Goal: Task Accomplishment & Management: Manage account settings

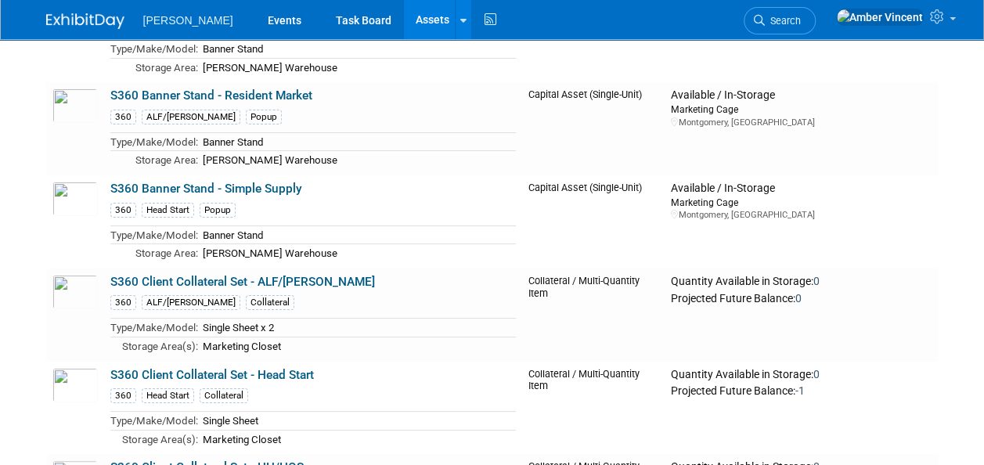
scroll to position [5874, 0]
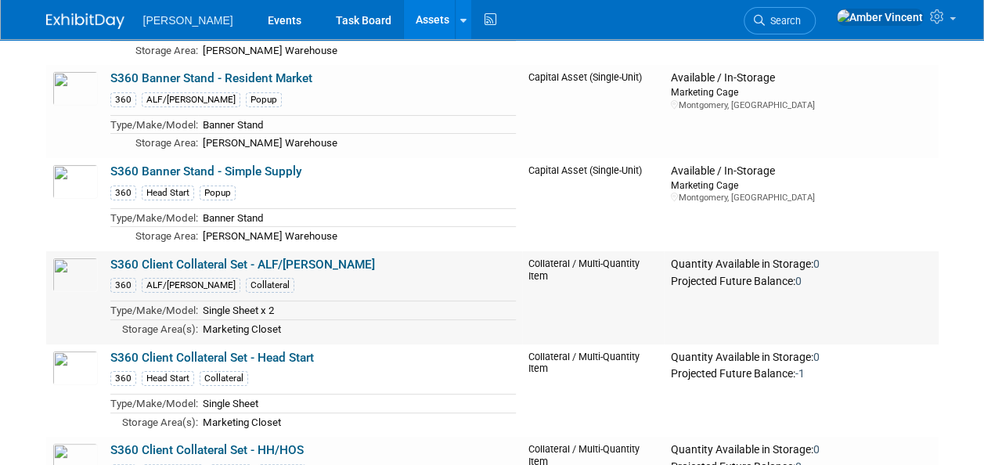
click at [263, 258] on link "S360 Client Collateral Set - ALF/SCALF" at bounding box center [242, 265] width 265 height 14
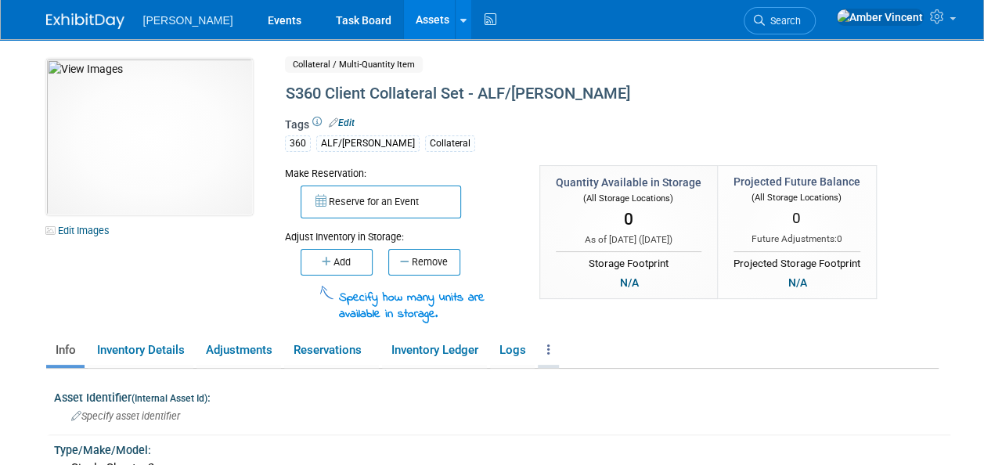
click at [554, 349] on link at bounding box center [548, 350] width 21 height 27
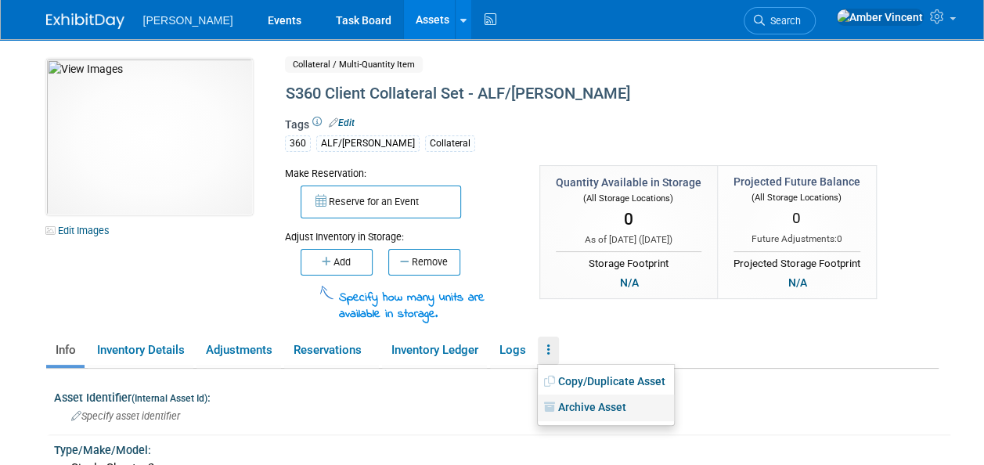
click at [601, 409] on link "Archive Asset" at bounding box center [606, 408] width 136 height 27
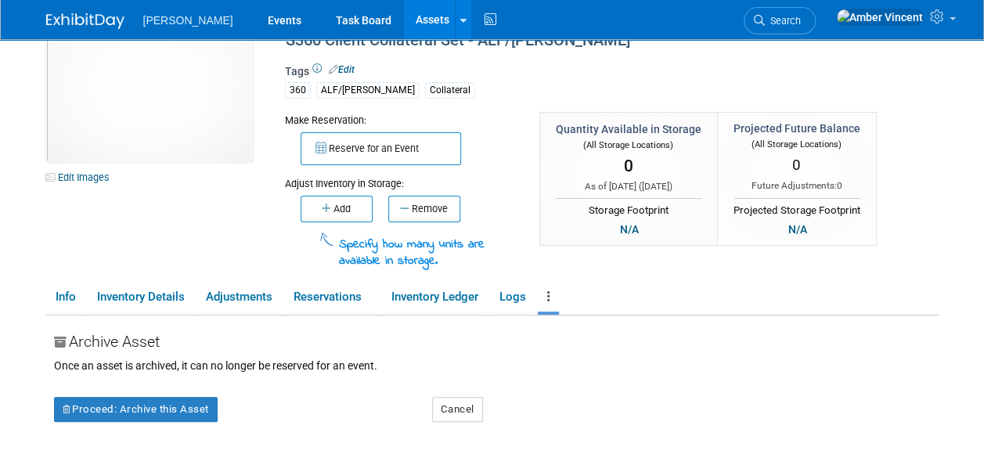
scroll to position [78, 0]
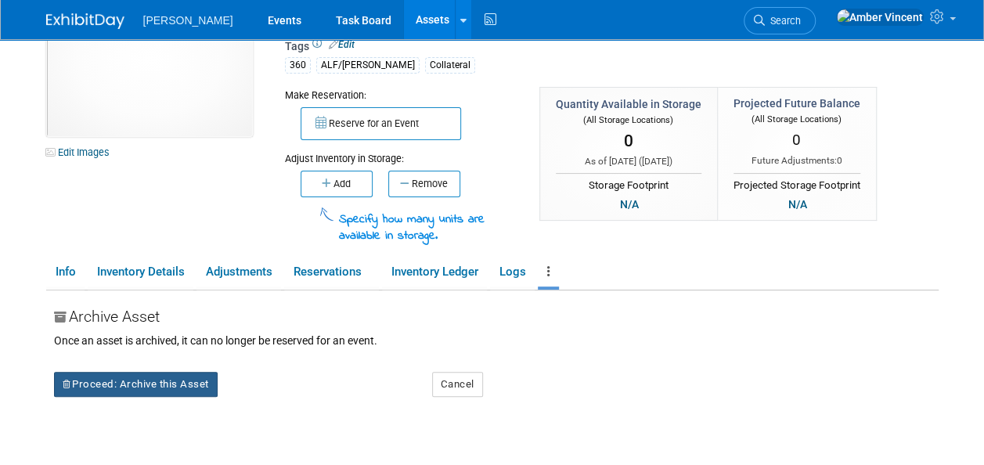
click at [176, 377] on button "Proceed: Archive this Asset" at bounding box center [136, 384] width 164 height 25
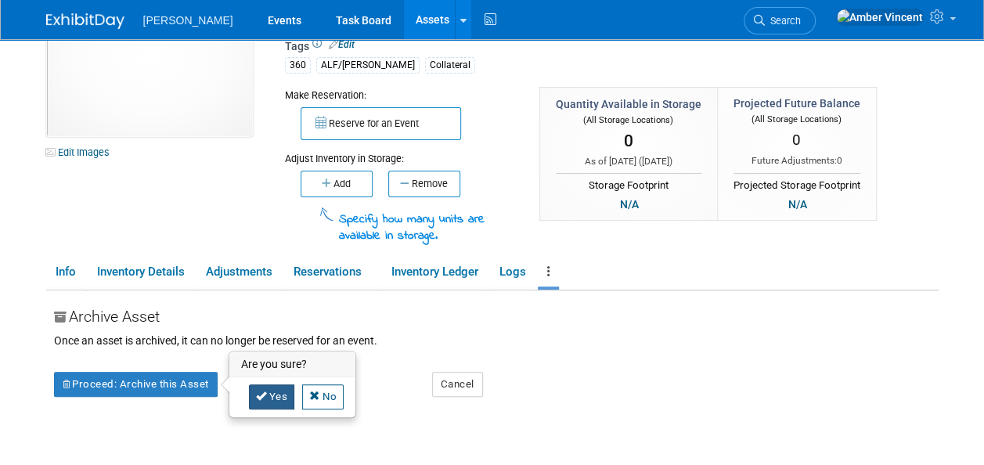
click at [272, 396] on link "Yes" at bounding box center [272, 397] width 46 height 25
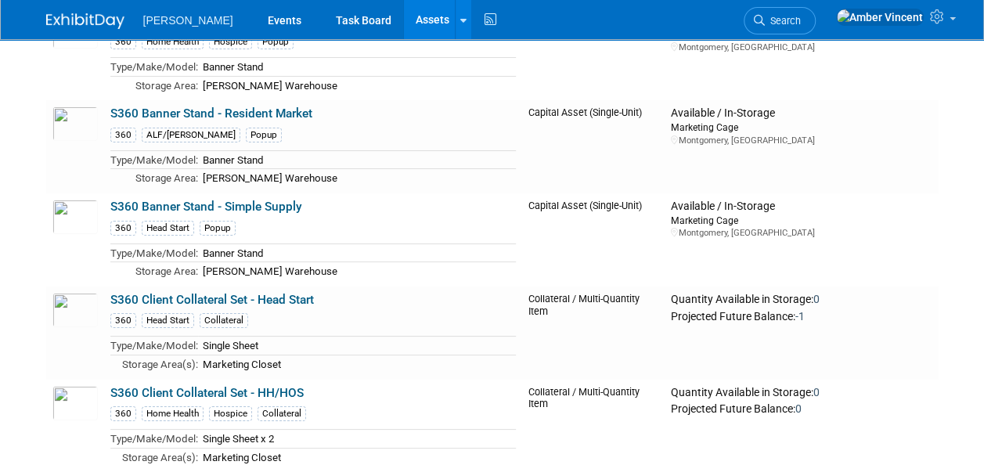
scroll to position [5874, 0]
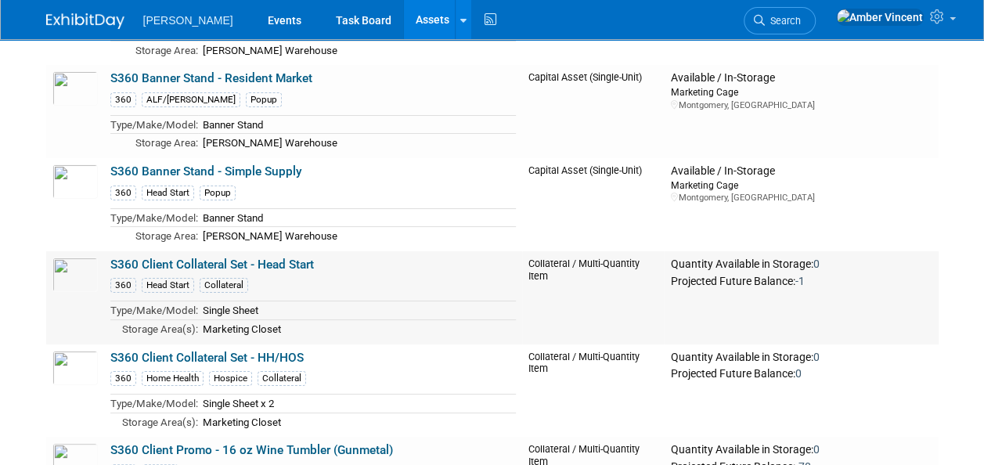
click at [283, 258] on link "S360 Client Collateral Set - Head Start" at bounding box center [212, 265] width 204 height 14
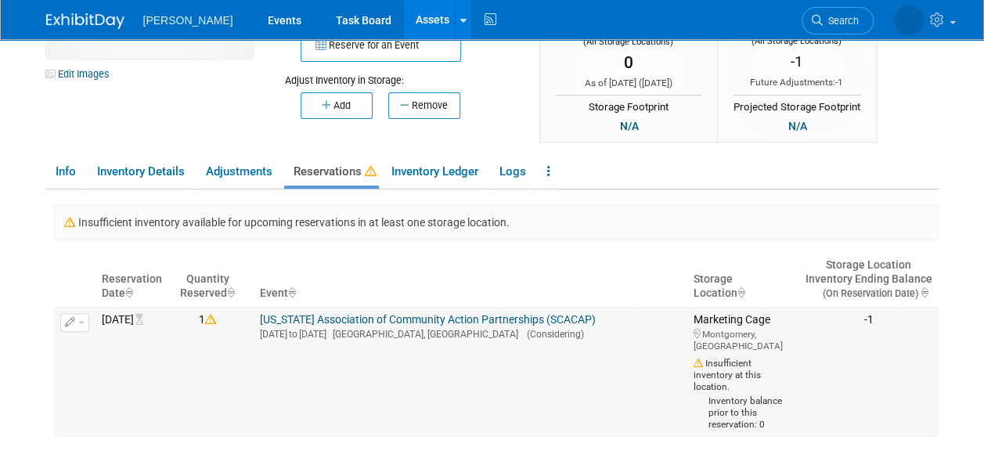
click at [66, 319] on icon "button" at bounding box center [70, 323] width 11 height 10
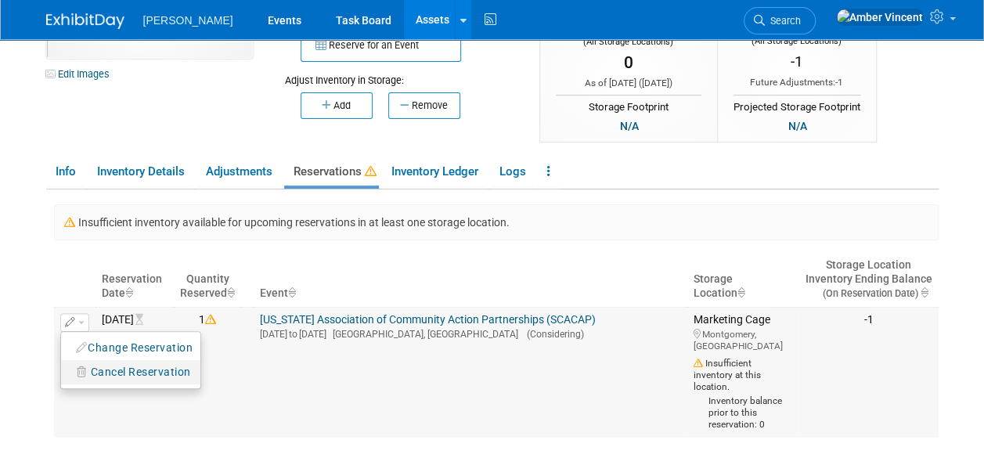
click at [102, 368] on span "Cancel Reservation" at bounding box center [141, 372] width 100 height 13
click at [233, 391] on link "Yes" at bounding box center [251, 393] width 46 height 25
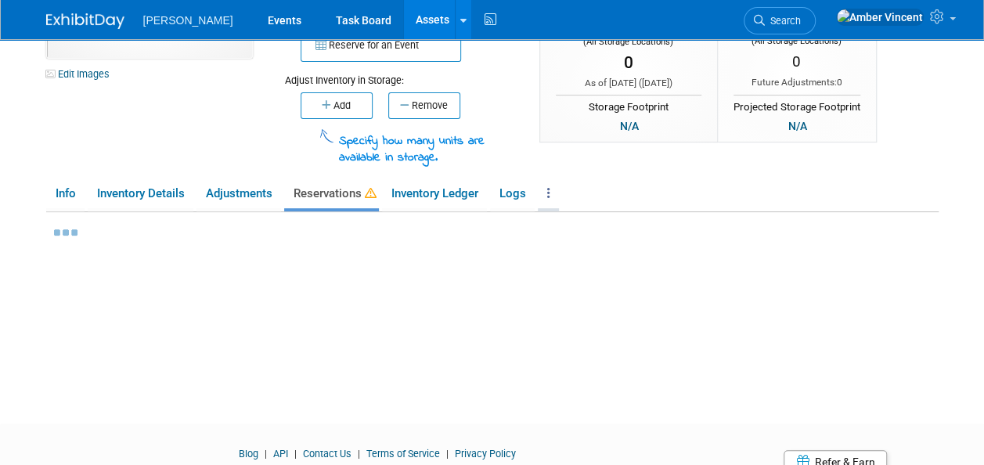
click at [553, 197] on link at bounding box center [548, 193] width 21 height 27
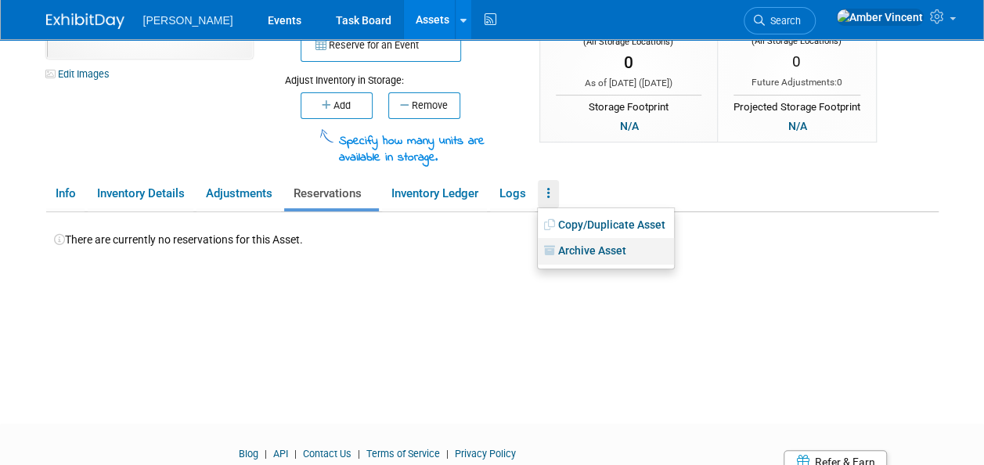
click at [566, 250] on link "Archive Asset" at bounding box center [606, 251] width 136 height 27
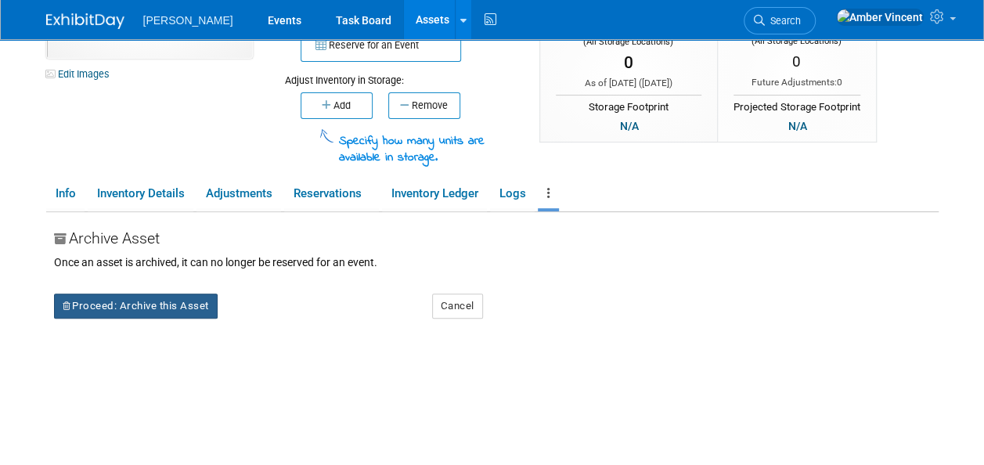
click at [209, 310] on button "Proceed: Archive this Asset" at bounding box center [136, 306] width 164 height 25
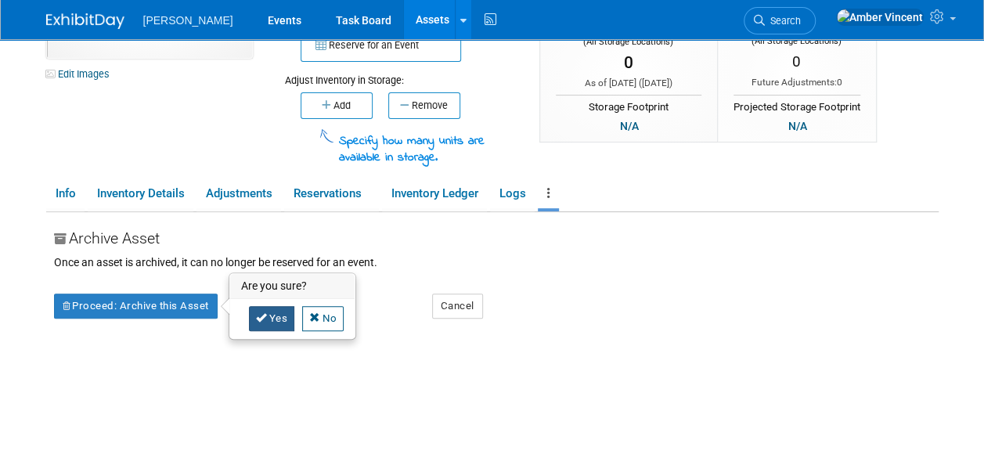
click at [257, 323] on link "Yes" at bounding box center [272, 318] width 46 height 25
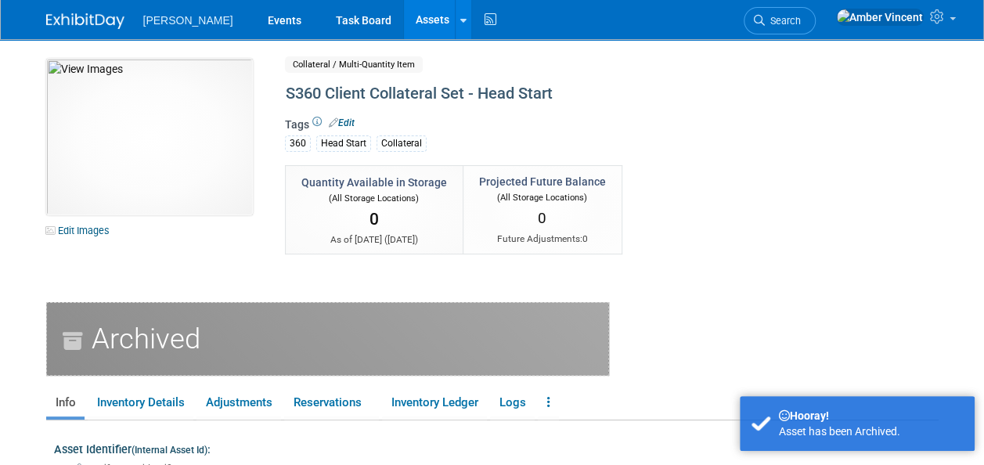
click at [404, 23] on link "Assets" at bounding box center [432, 19] width 57 height 39
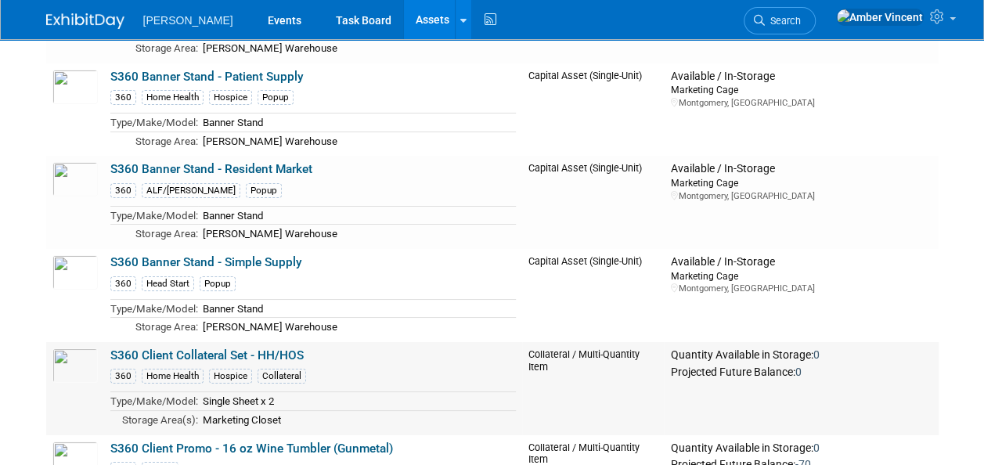
scroll to position [5874, 0]
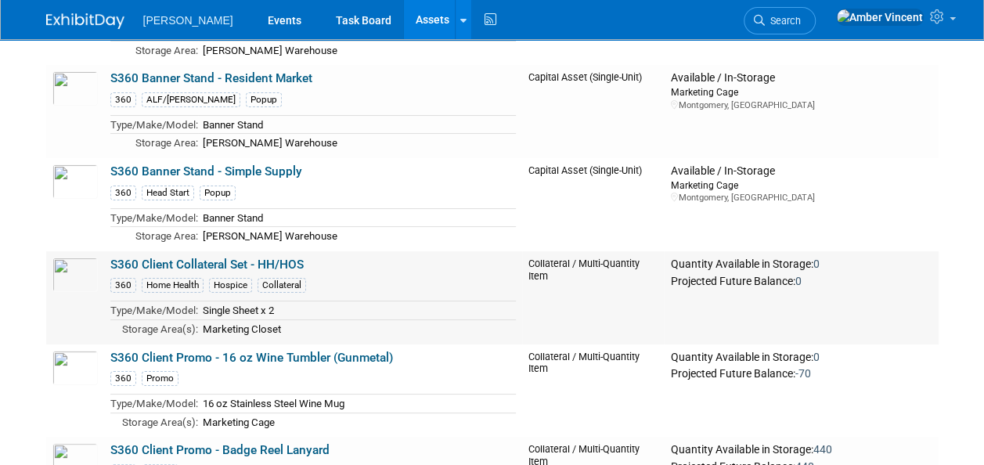
click at [282, 258] on link "S360 Client Collateral Set - HH/HOS" at bounding box center [206, 265] width 193 height 14
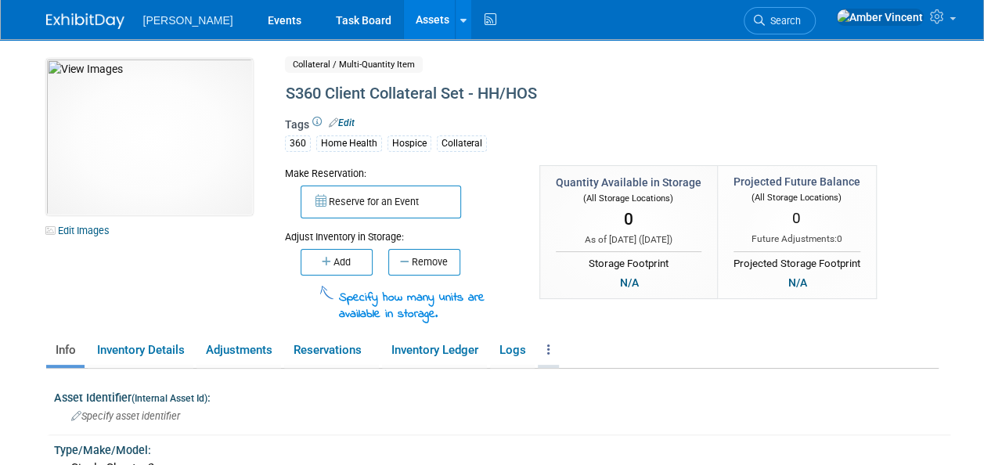
click at [555, 341] on link at bounding box center [548, 350] width 21 height 27
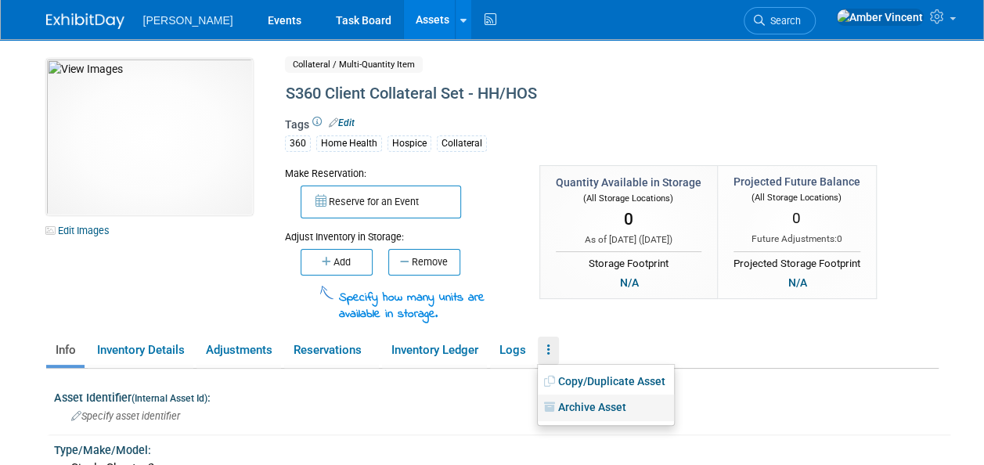
click at [573, 402] on link "Archive Asset" at bounding box center [606, 408] width 136 height 27
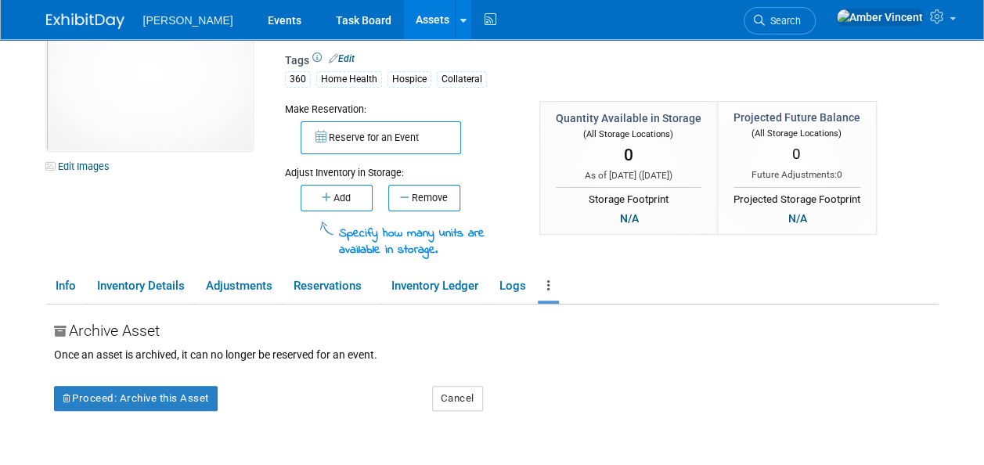
scroll to position [157, 0]
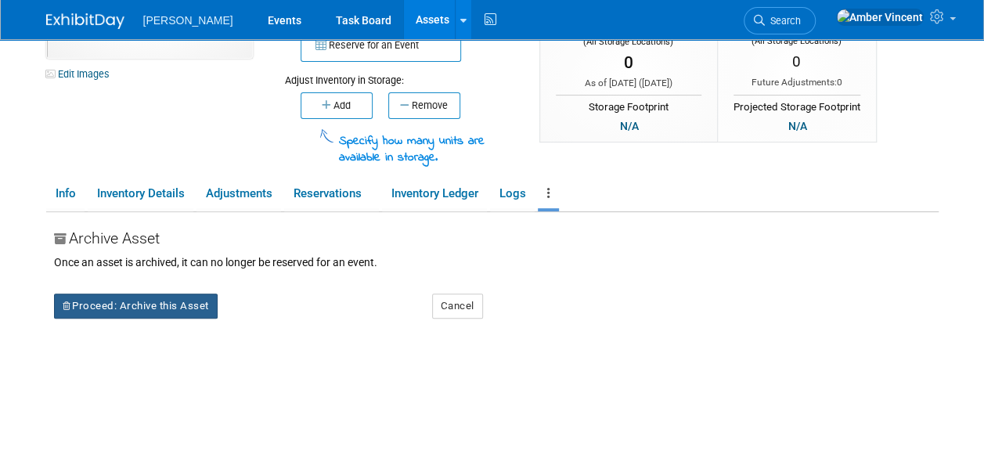
click at [190, 309] on button "Proceed: Archive this Asset" at bounding box center [136, 306] width 164 height 25
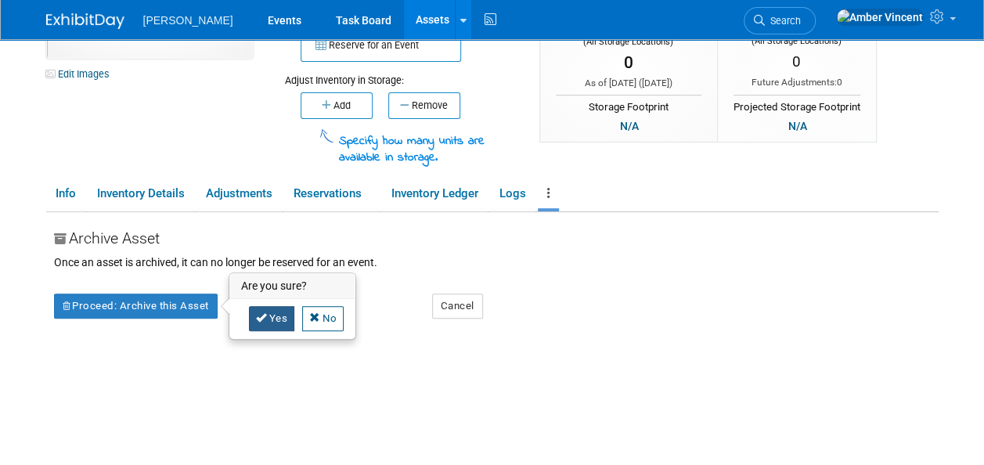
click at [268, 318] on link "Yes" at bounding box center [272, 318] width 46 height 25
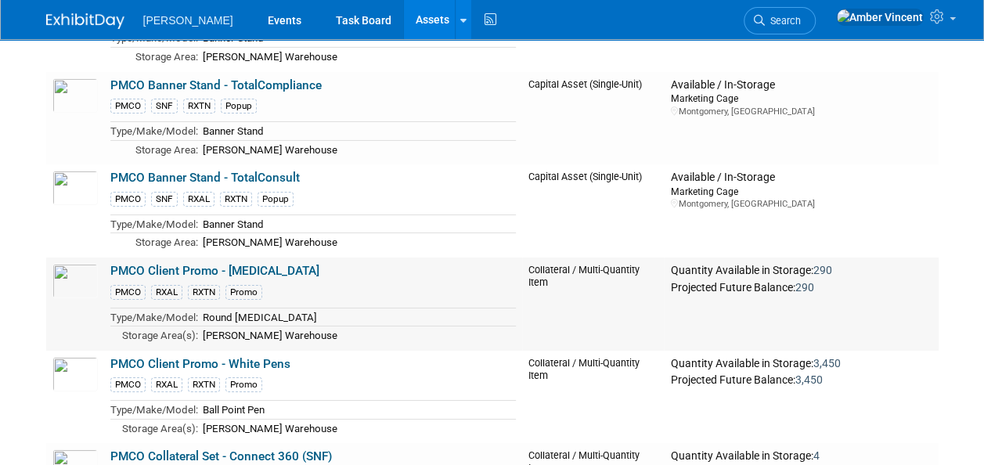
scroll to position [2663, 0]
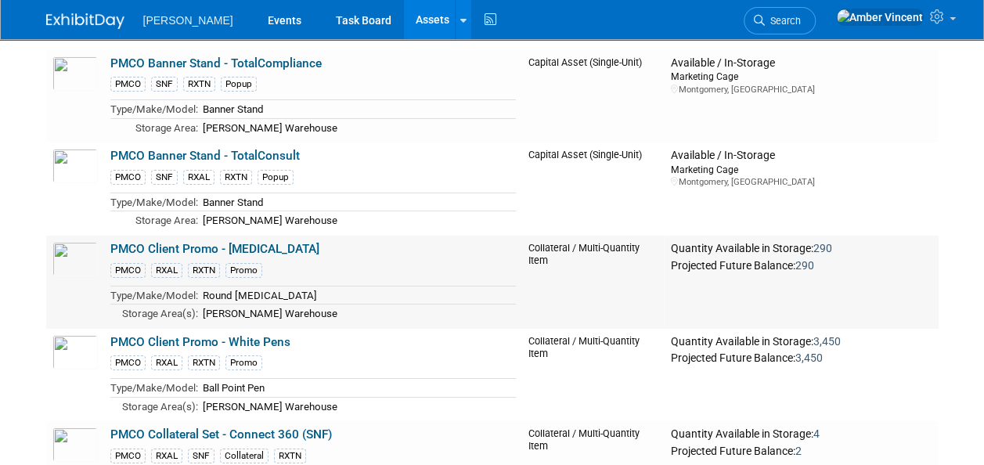
click at [266, 242] on link "PMCO Client Promo - Lip Balm" at bounding box center [214, 249] width 209 height 14
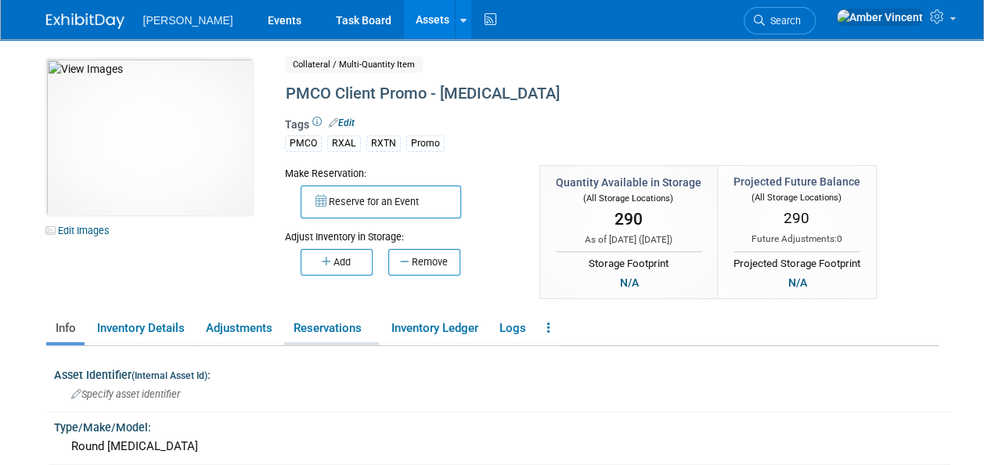
click at [343, 324] on link "Reservations" at bounding box center [331, 328] width 95 height 27
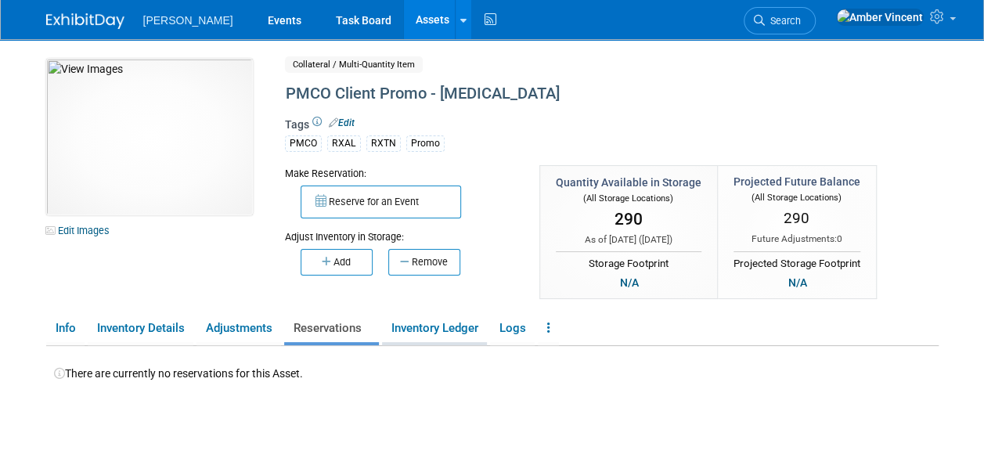
scroll to position [78, 0]
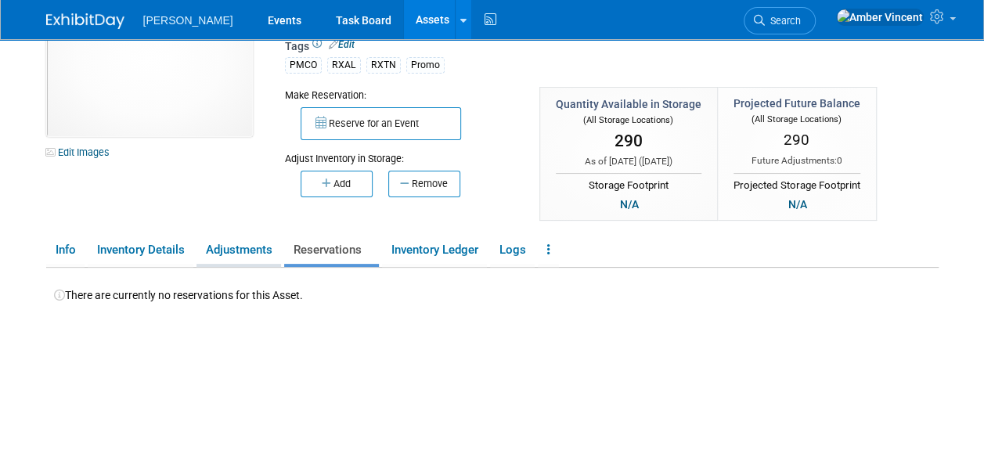
click at [229, 253] on link "Adjustments" at bounding box center [239, 250] width 85 height 27
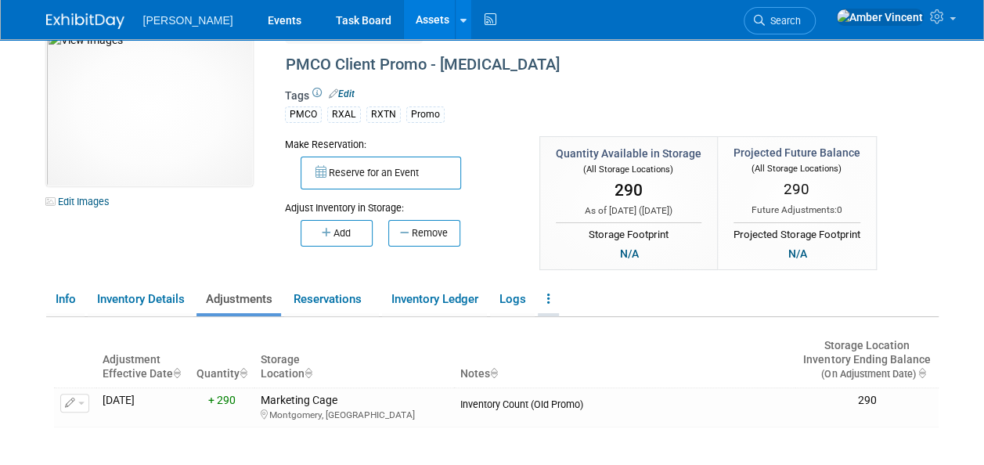
scroll to position [0, 0]
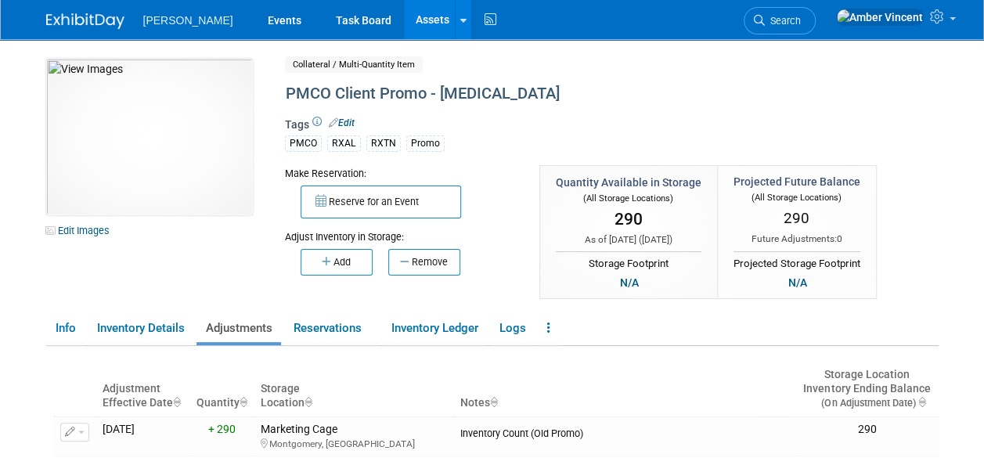
click at [404, 19] on link "Assets" at bounding box center [432, 19] width 57 height 39
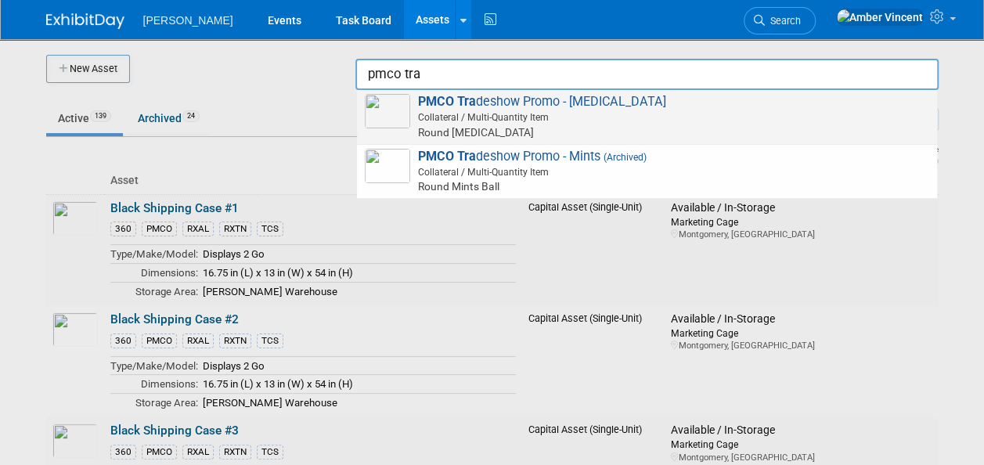
click at [640, 111] on span "Collateral / Multi-Quantity Item" at bounding box center [650, 117] width 560 height 14
type input "PMCO Tradeshow Promo - Lip Balm"
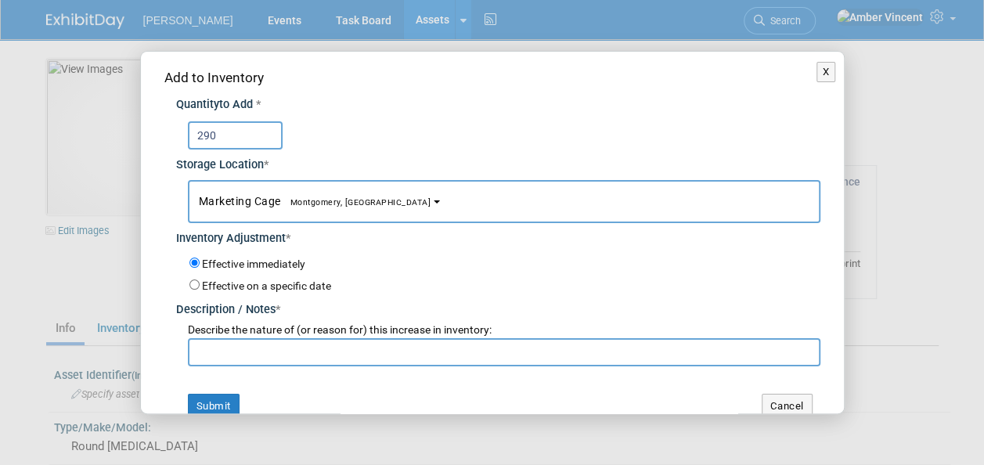
type input "290"
click at [231, 347] on input "text" at bounding box center [504, 352] width 633 height 28
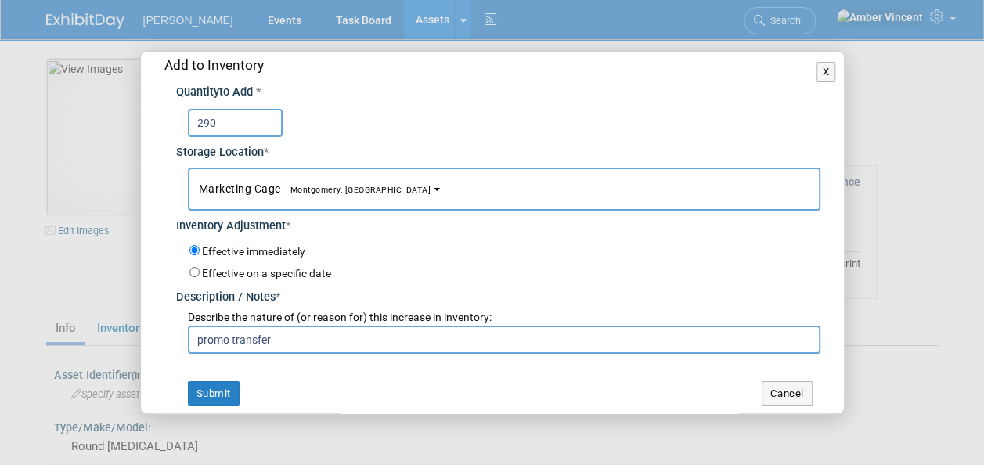
scroll to position [20, 0]
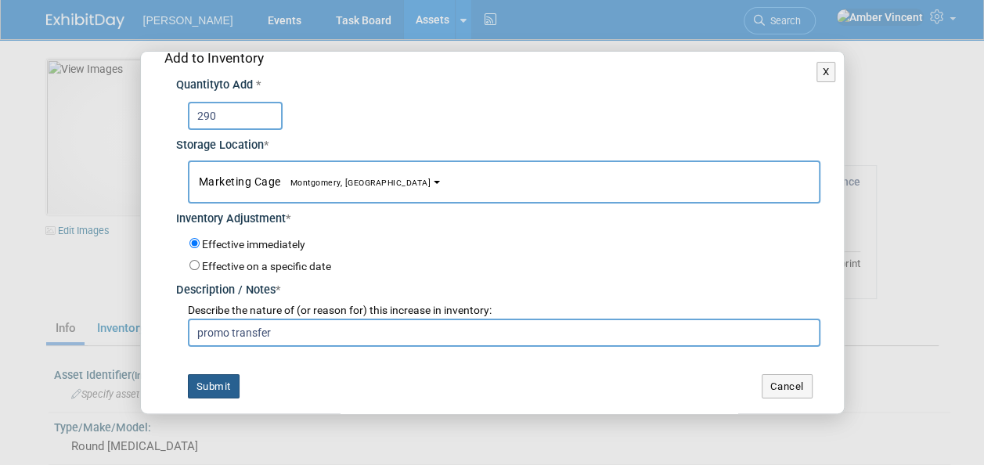
type input "promo transfer"
click at [209, 374] on button "Submit" at bounding box center [214, 386] width 52 height 25
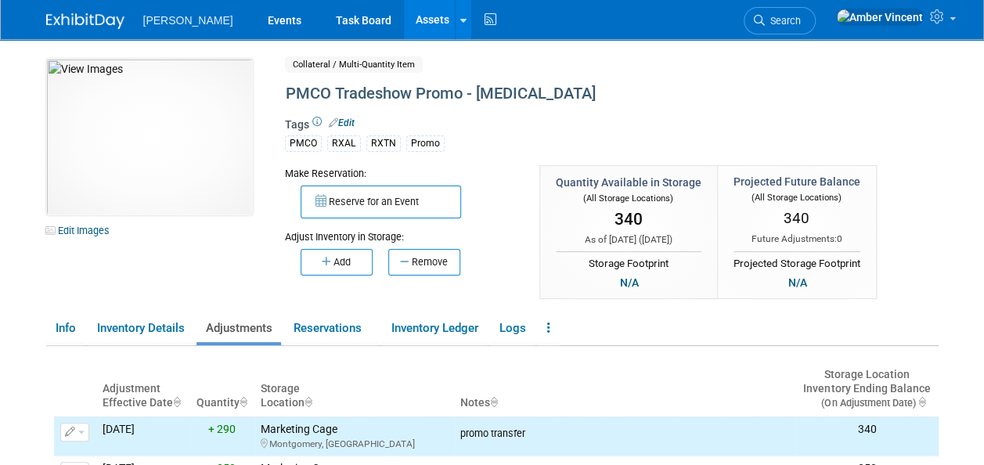
click at [404, 16] on link "Assets" at bounding box center [432, 19] width 57 height 39
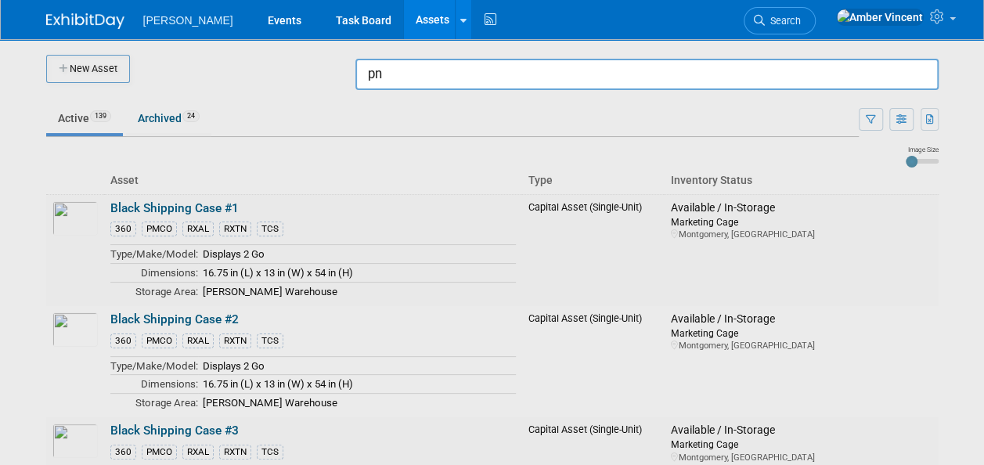
type input "p"
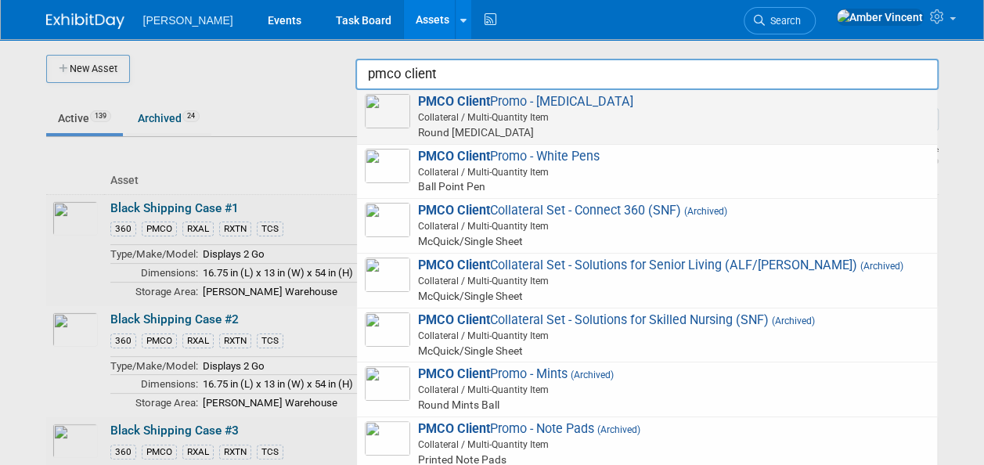
click at [718, 119] on span "Collateral / Multi-Quantity Item" at bounding box center [650, 117] width 560 height 14
type input "PMCO Client Promo - [MEDICAL_DATA]"
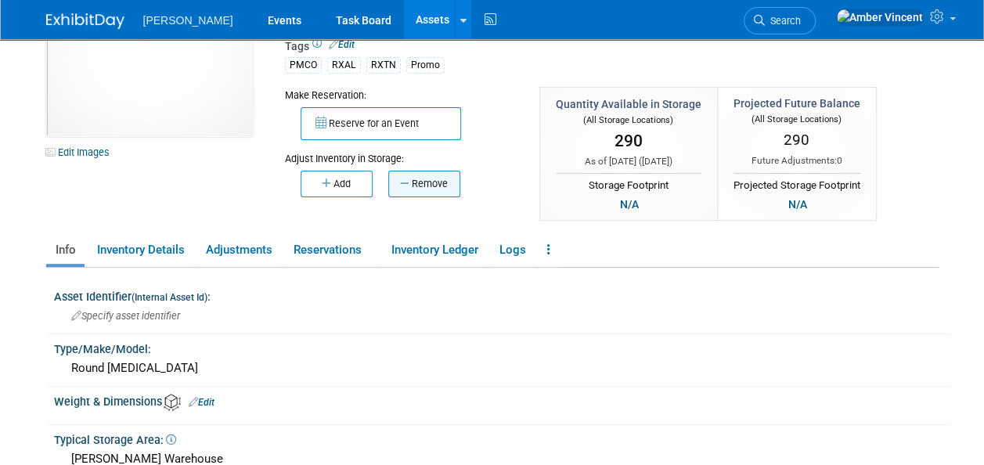
click at [435, 186] on button "Remove" at bounding box center [424, 184] width 72 height 27
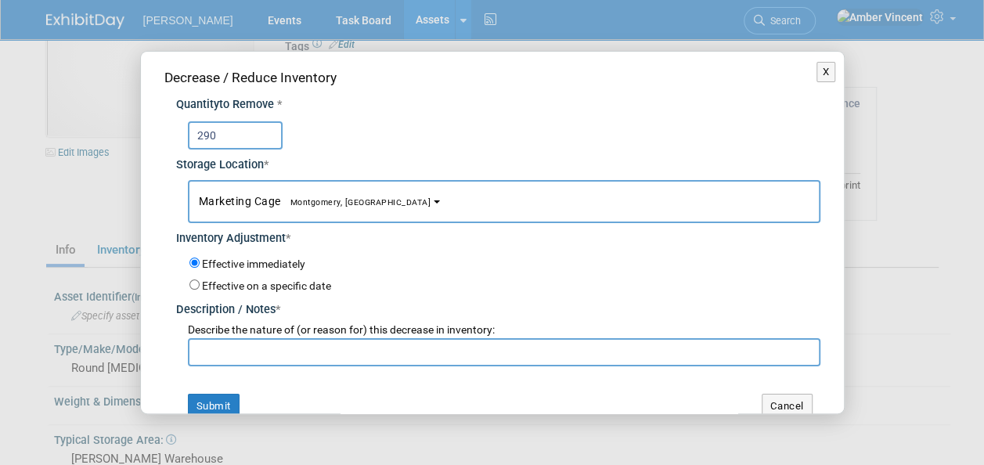
type input "290"
click at [296, 356] on input "text" at bounding box center [504, 352] width 633 height 28
type input "promo transfer then archive"
click at [229, 403] on button "Submit" at bounding box center [214, 406] width 52 height 25
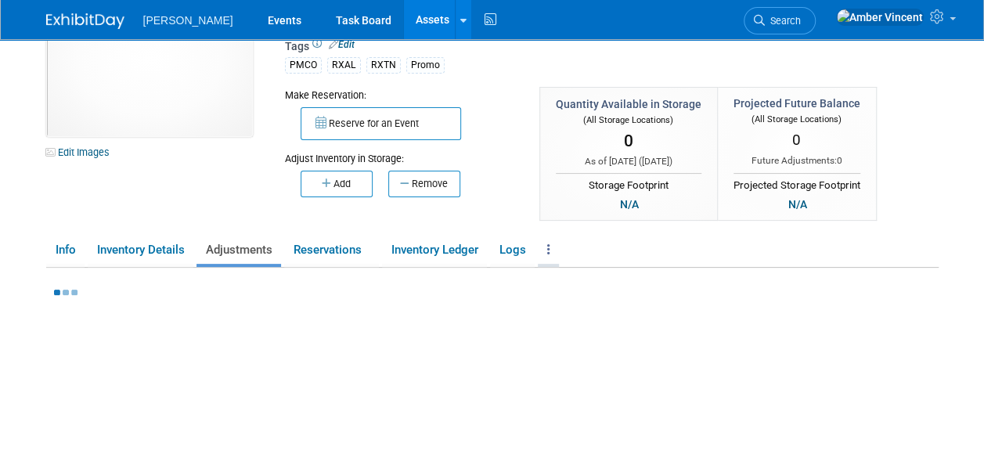
click at [555, 252] on link at bounding box center [548, 250] width 21 height 27
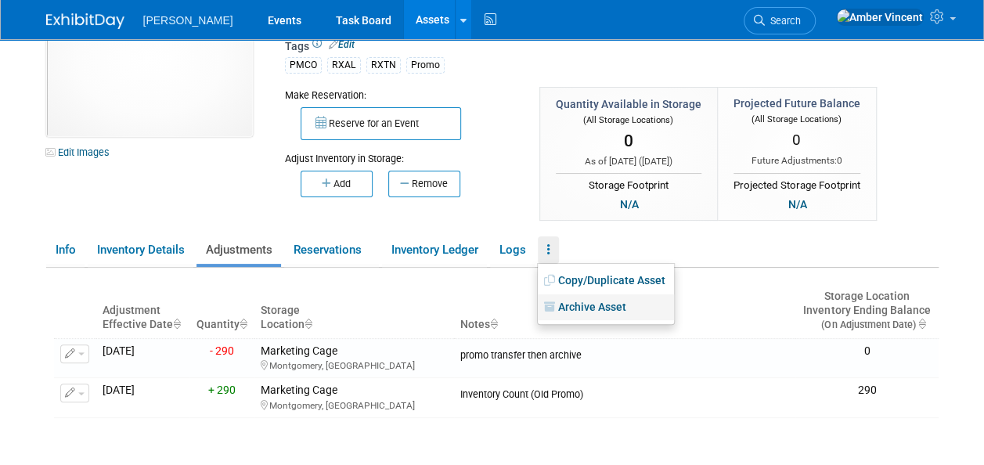
click at [603, 313] on link "Archive Asset" at bounding box center [606, 307] width 136 height 27
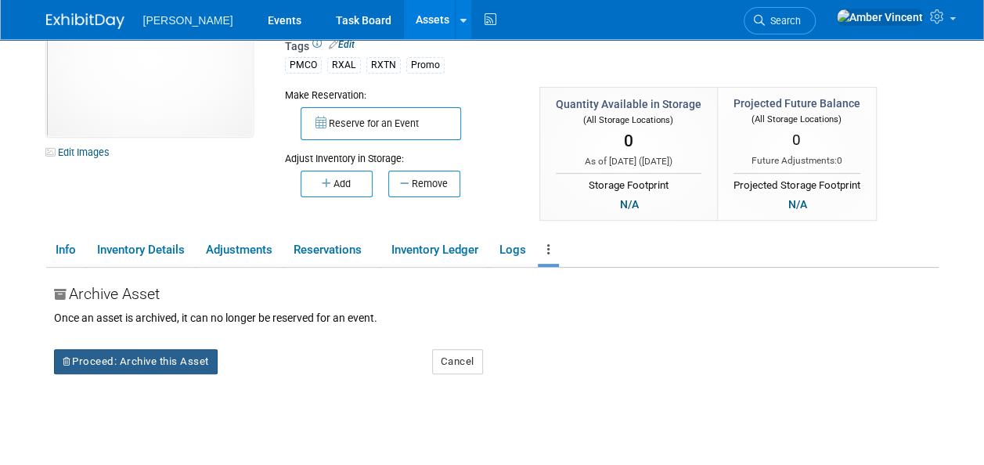
click at [115, 360] on button "Proceed: Archive this Asset" at bounding box center [136, 361] width 164 height 25
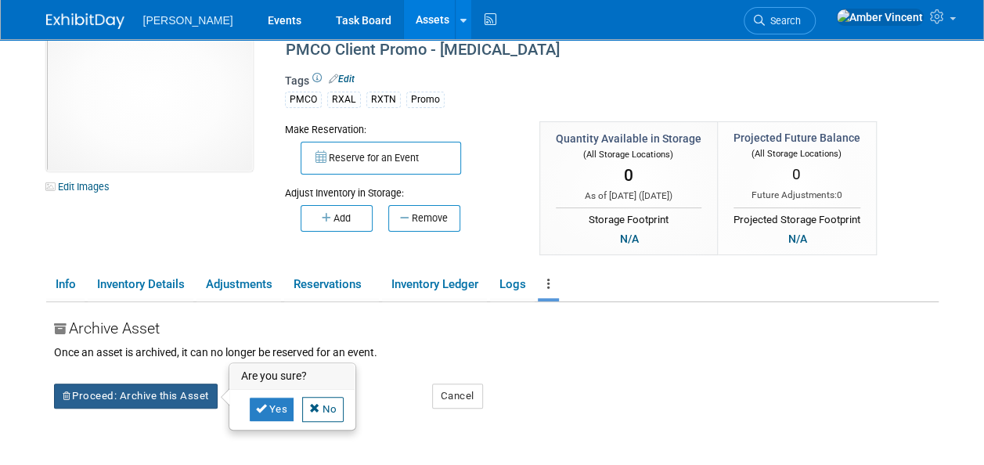
scroll to position [78, 0]
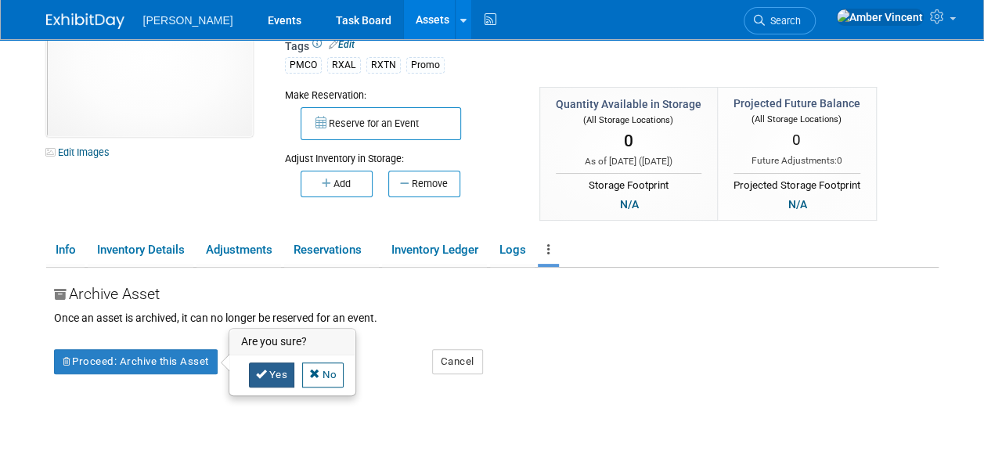
click at [282, 370] on link "Yes" at bounding box center [272, 375] width 46 height 25
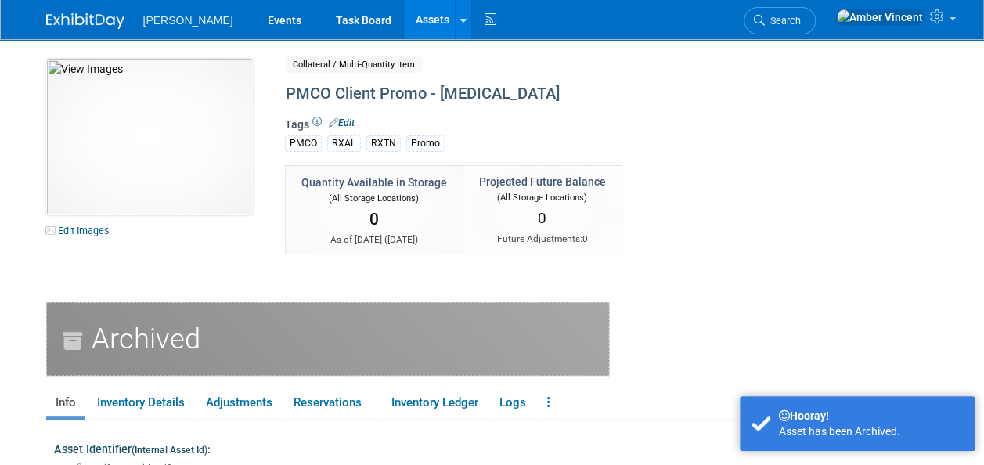
click at [404, 11] on link "Assets" at bounding box center [432, 19] width 57 height 39
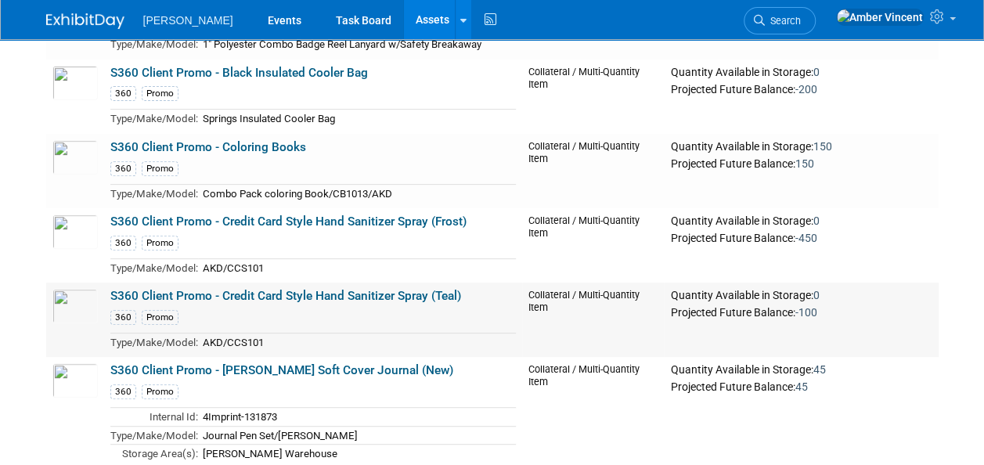
scroll to position [6109, 0]
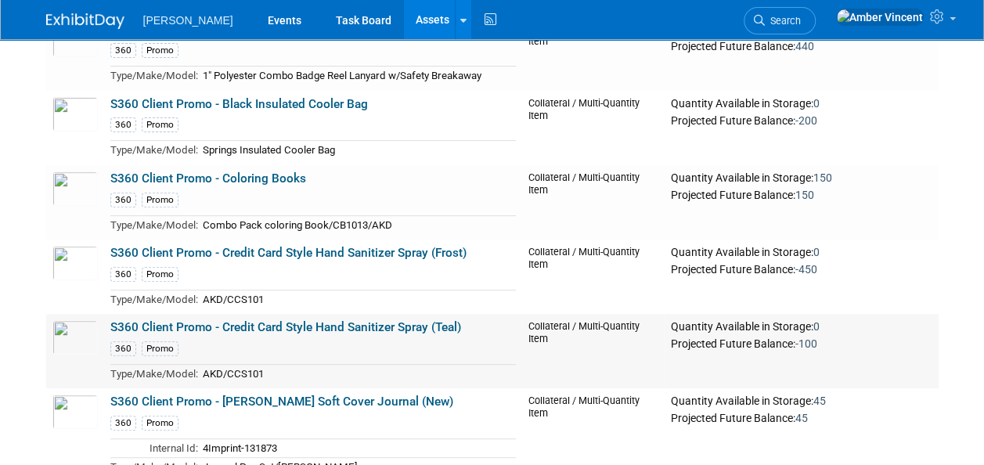
click at [284, 320] on link "S360 Client Promo - Credit Card Style Hand Sanitizer Spray (Teal)" at bounding box center [285, 327] width 351 height 14
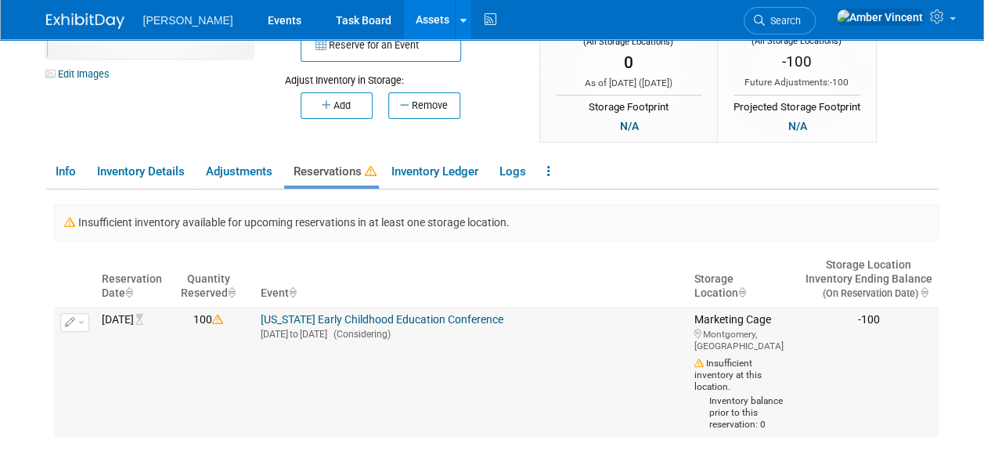
click at [81, 318] on button "button" at bounding box center [74, 322] width 29 height 19
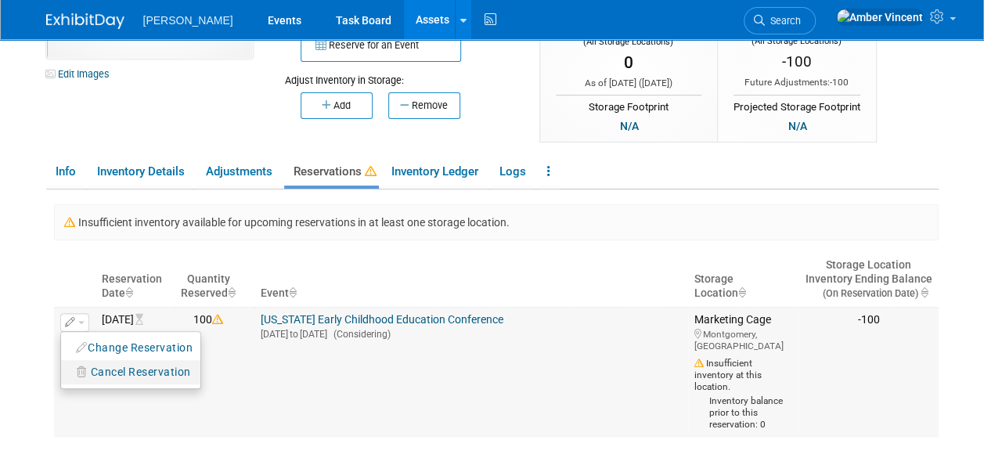
click at [97, 366] on span "Cancel Reservation" at bounding box center [141, 372] width 100 height 13
click at [251, 387] on link "Yes" at bounding box center [251, 393] width 46 height 25
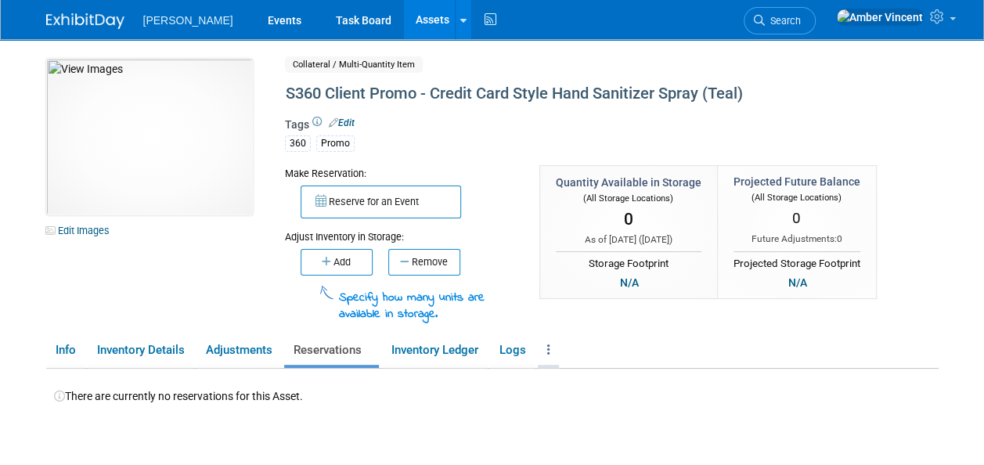
click at [559, 357] on link at bounding box center [548, 350] width 21 height 27
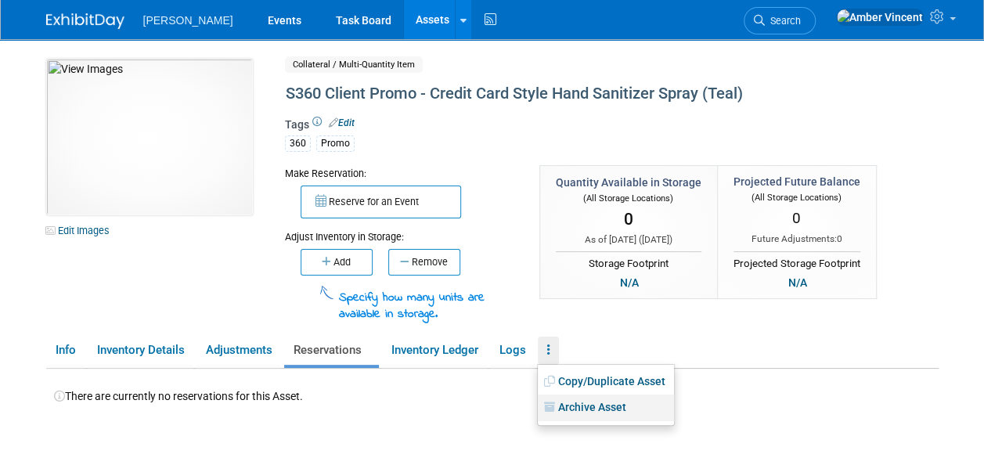
click at [566, 403] on link "Archive Asset" at bounding box center [606, 408] width 136 height 27
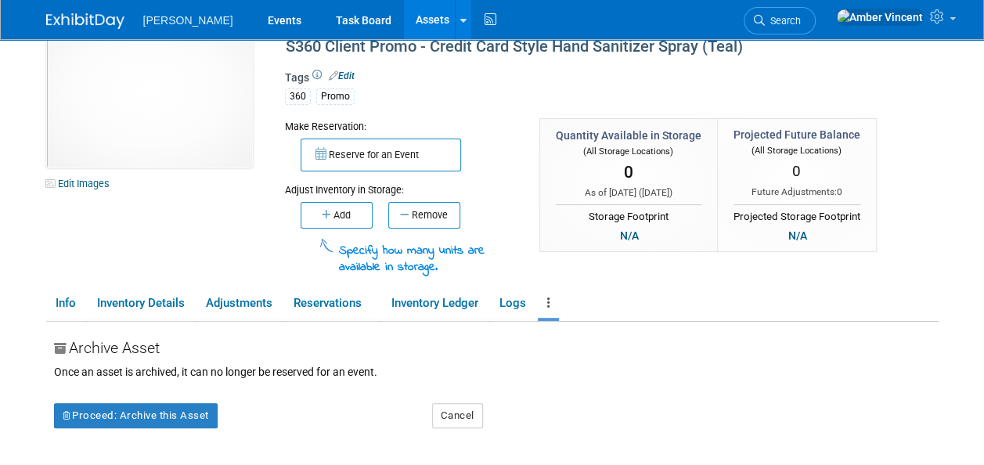
scroll to position [78, 0]
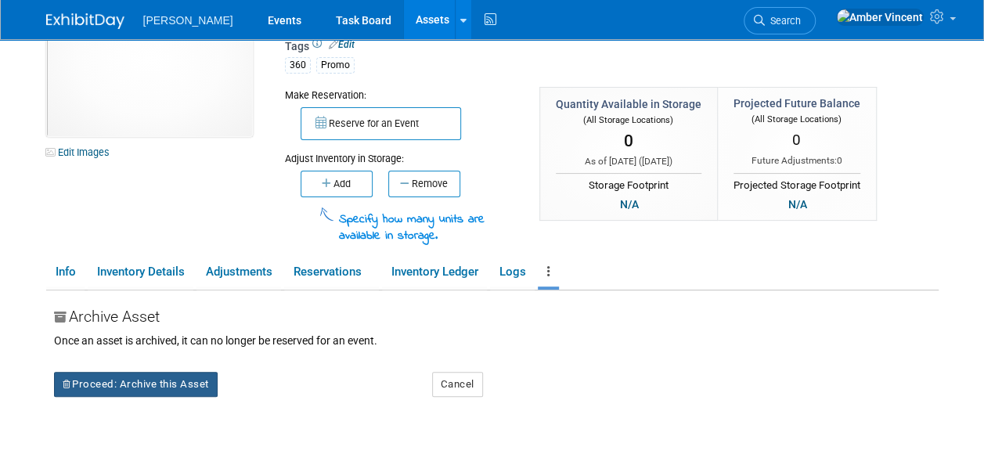
click at [175, 375] on button "Proceed: Archive this Asset" at bounding box center [136, 384] width 164 height 25
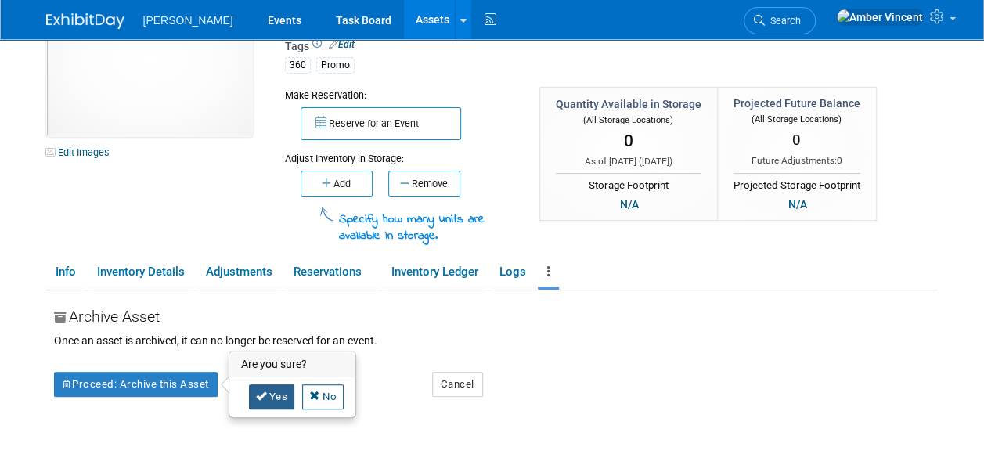
click at [287, 403] on link "Yes" at bounding box center [272, 397] width 46 height 25
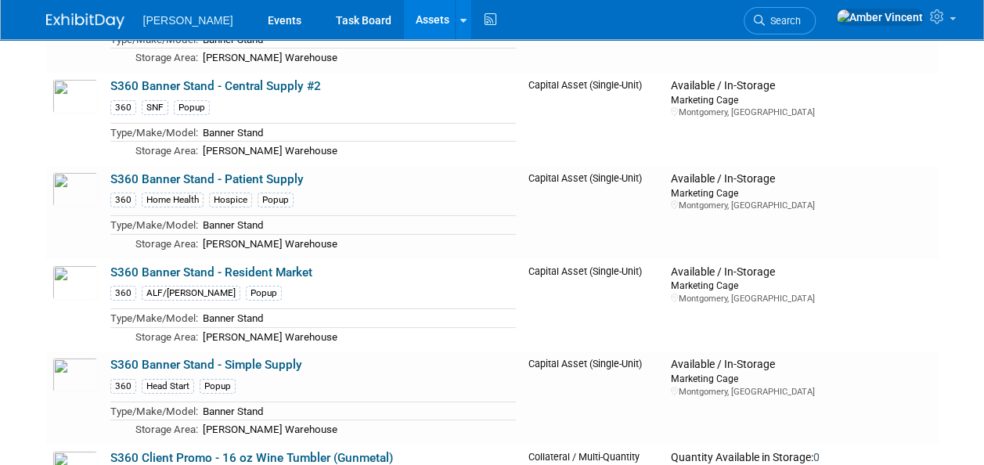
scroll to position [5665, 0]
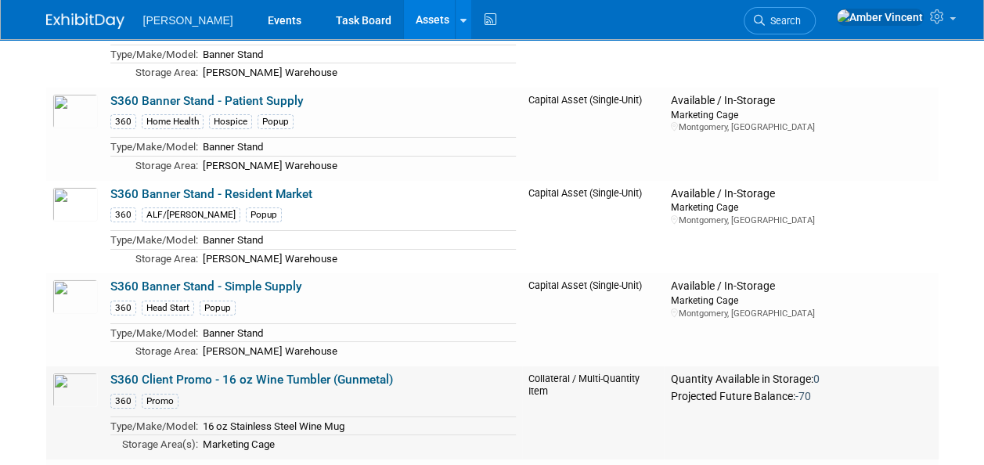
click at [273, 373] on link "S360 Client Promo - 16 oz Wine Tumbler (Gunmetal)" at bounding box center [251, 380] width 283 height 14
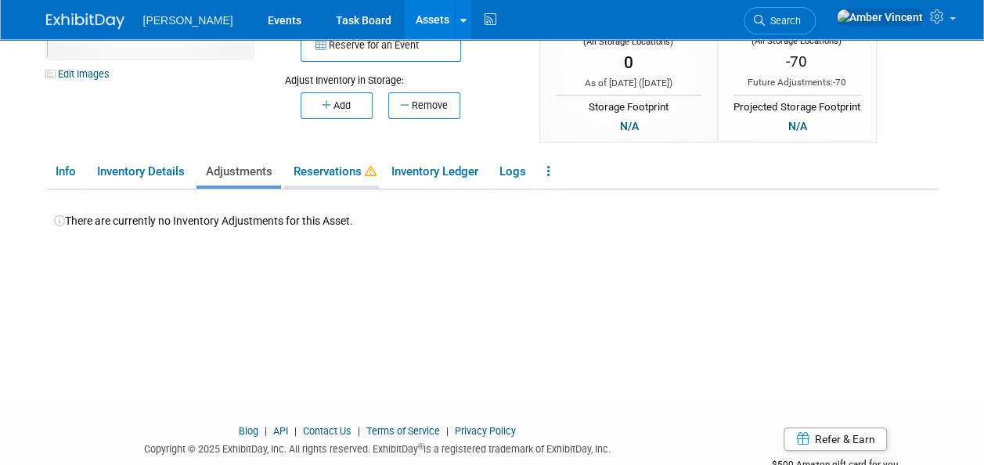
click at [344, 179] on link "Reservations" at bounding box center [331, 171] width 95 height 27
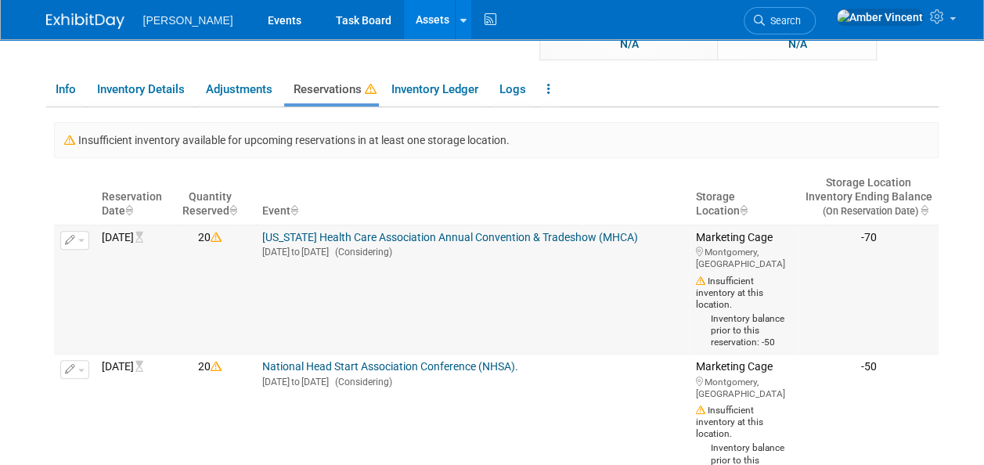
scroll to position [235, 0]
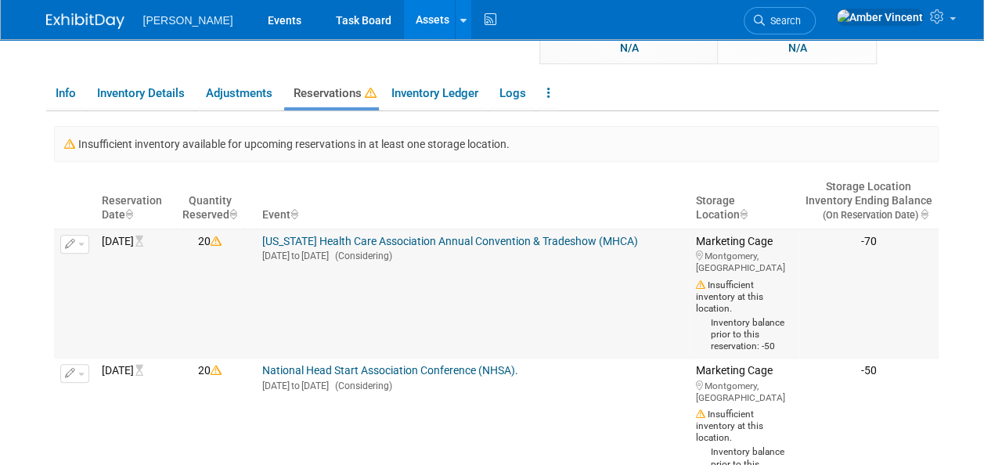
click at [85, 246] on button "button" at bounding box center [74, 244] width 29 height 19
click at [111, 288] on span "Cancel Reservation" at bounding box center [141, 293] width 100 height 13
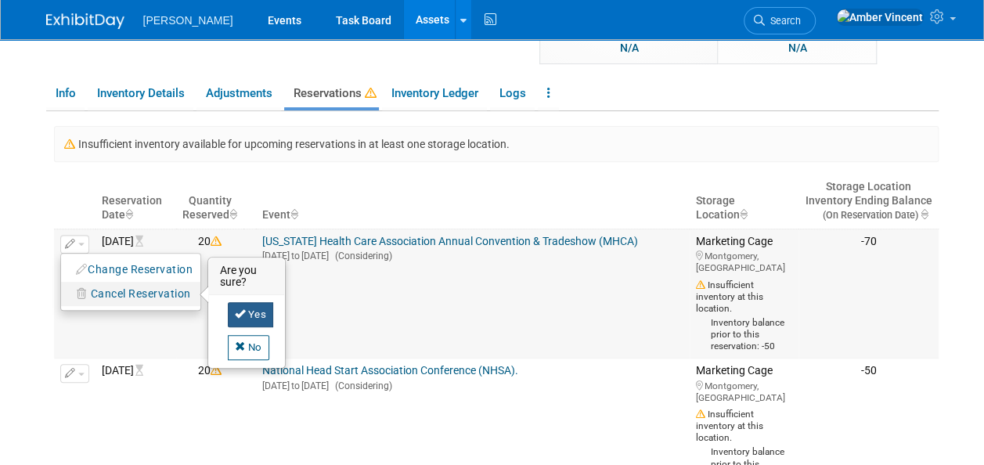
click at [257, 310] on link "Yes" at bounding box center [251, 314] width 46 height 25
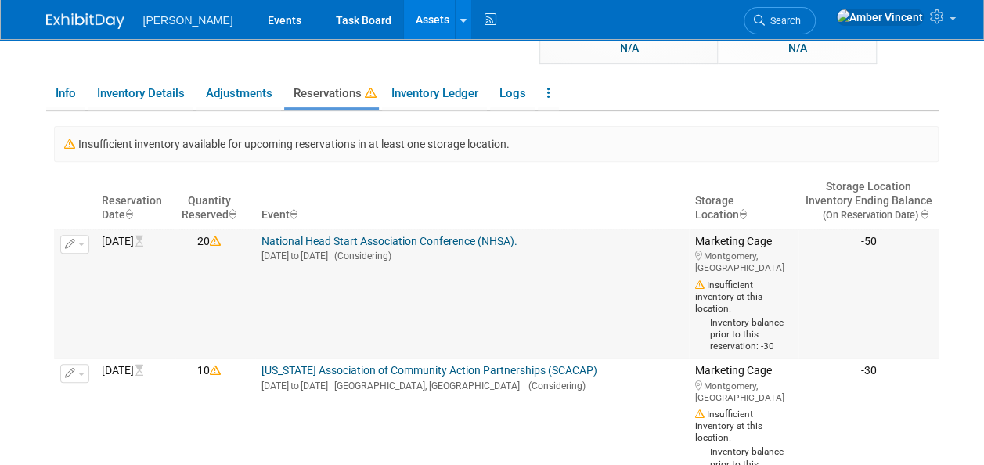
click at [81, 243] on span "button" at bounding box center [81, 244] width 6 height 3
click at [117, 294] on span "Cancel Reservation" at bounding box center [141, 293] width 100 height 13
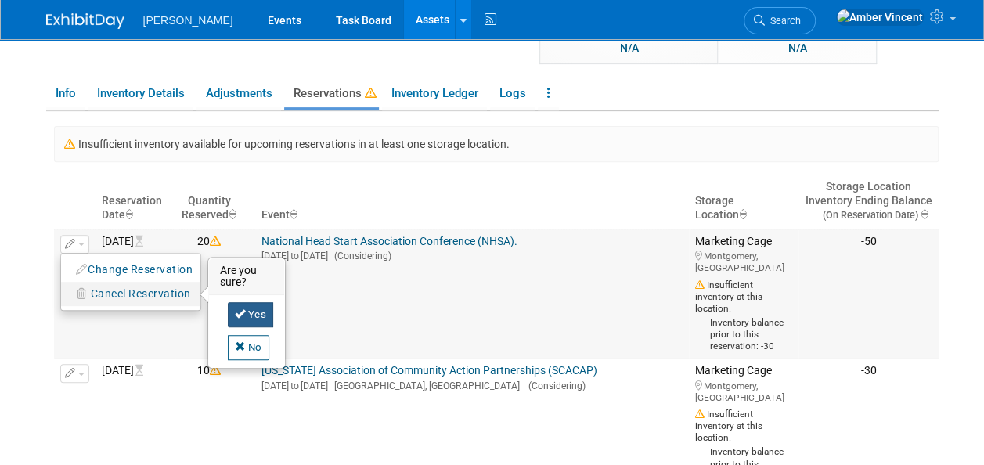
click at [255, 310] on link "Yes" at bounding box center [251, 314] width 46 height 25
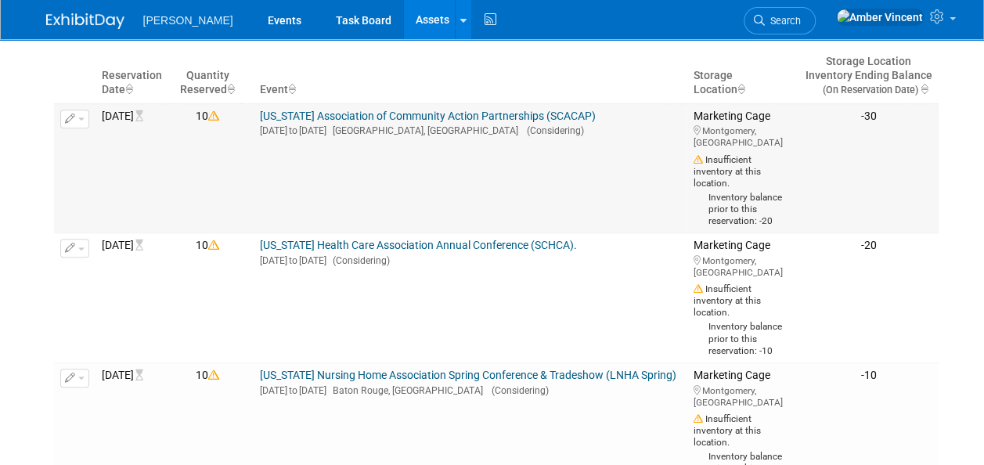
scroll to position [313, 0]
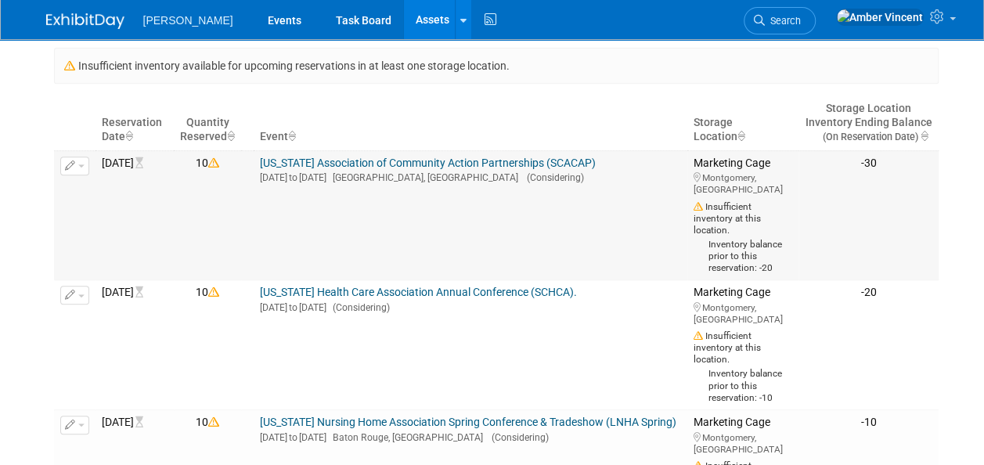
click at [89, 160] on td "Change Reservation Cancel Reservation" at bounding box center [75, 215] width 42 height 130
click at [84, 164] on button "button" at bounding box center [74, 166] width 29 height 19
click at [107, 214] on span "Cancel Reservation" at bounding box center [141, 215] width 100 height 13
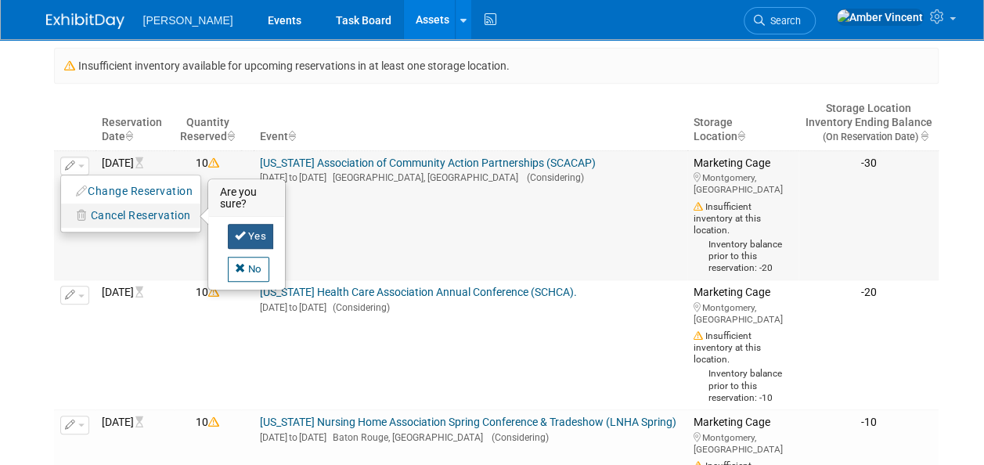
click at [251, 232] on link "Yes" at bounding box center [251, 236] width 46 height 25
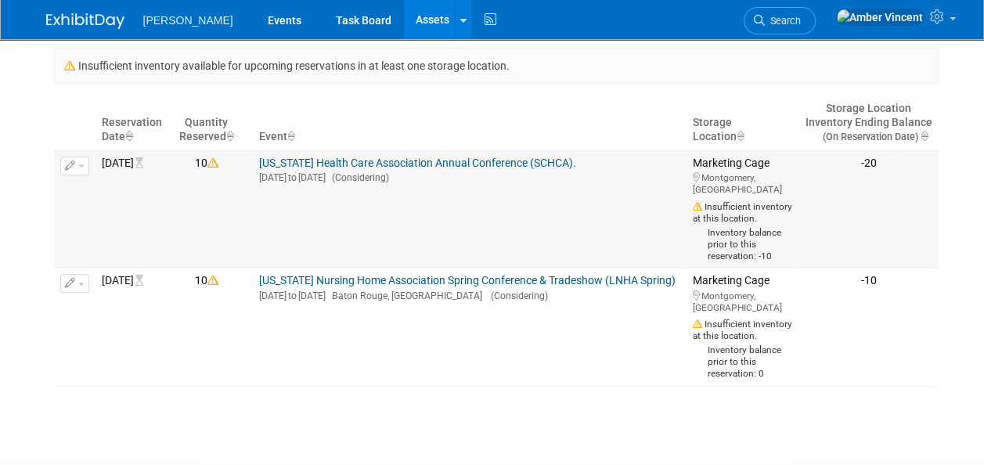
click at [85, 166] on button "button" at bounding box center [74, 166] width 29 height 19
click at [157, 221] on button "Cancel Reservation" at bounding box center [134, 215] width 130 height 21
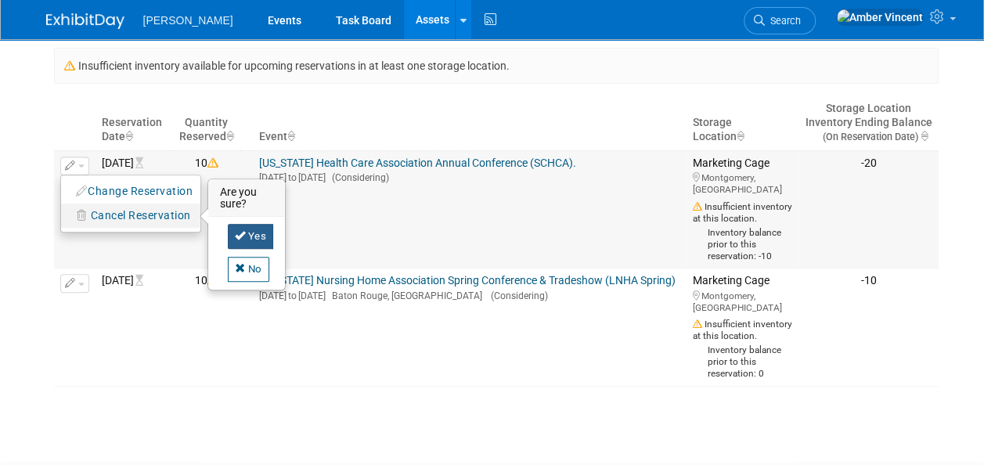
click at [249, 233] on link "Yes" at bounding box center [251, 236] width 46 height 25
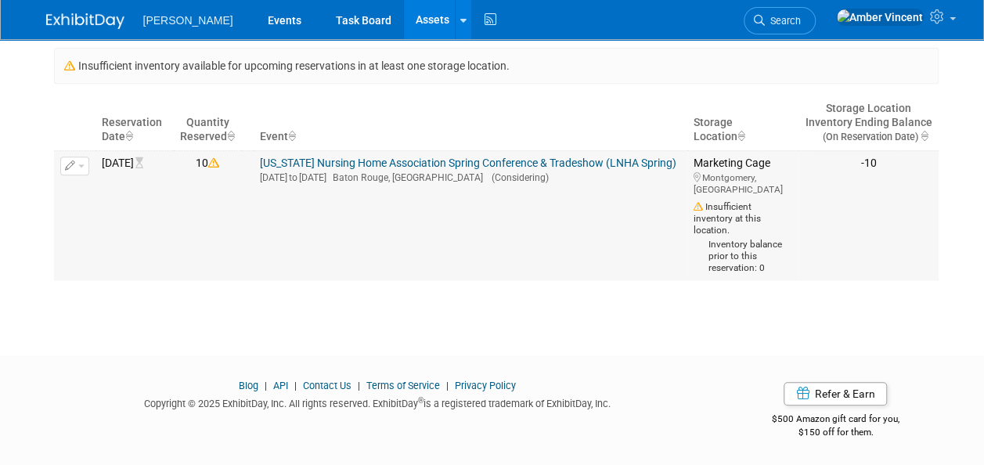
click at [77, 166] on button "button" at bounding box center [74, 166] width 29 height 19
click at [152, 215] on span "Cancel Reservation" at bounding box center [141, 215] width 100 height 13
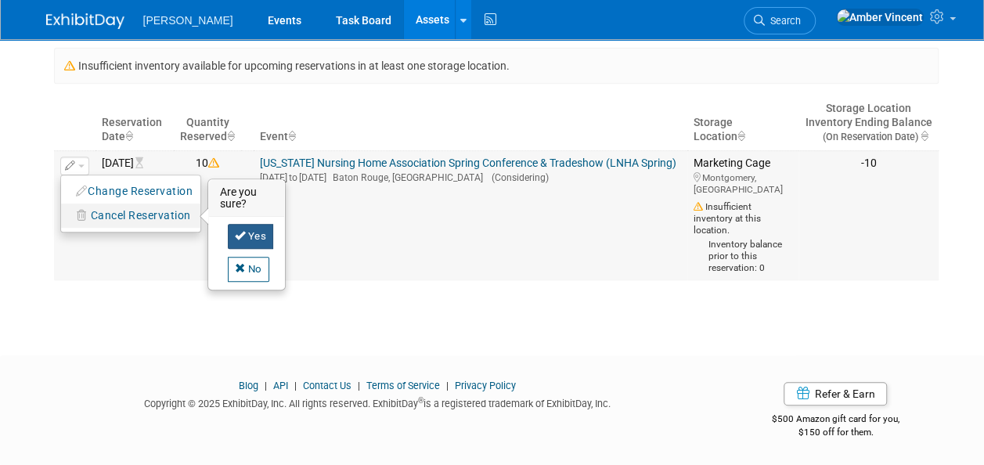
click at [239, 234] on icon at bounding box center [240, 235] width 11 height 10
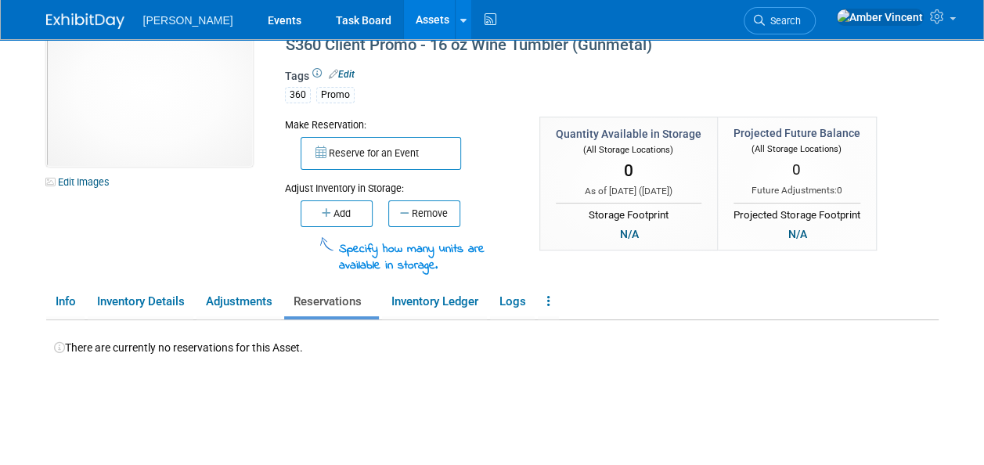
scroll to position [0, 0]
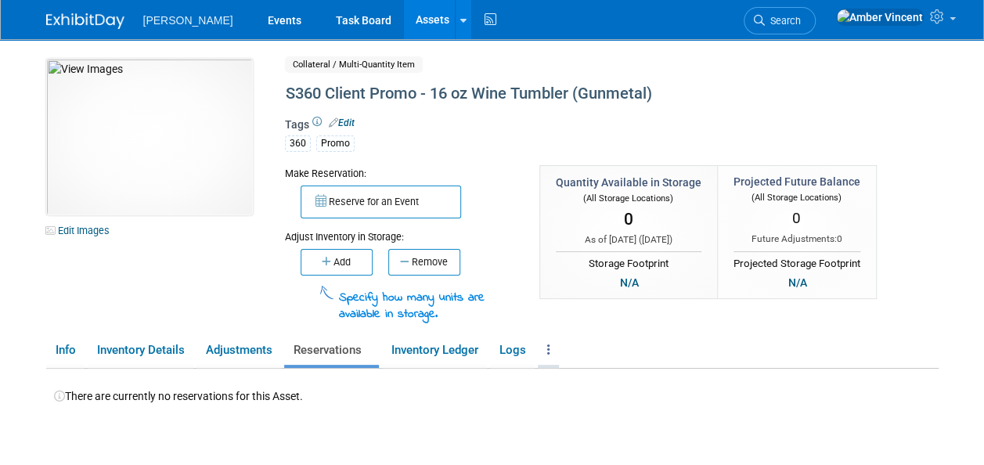
click at [544, 341] on link at bounding box center [548, 350] width 21 height 27
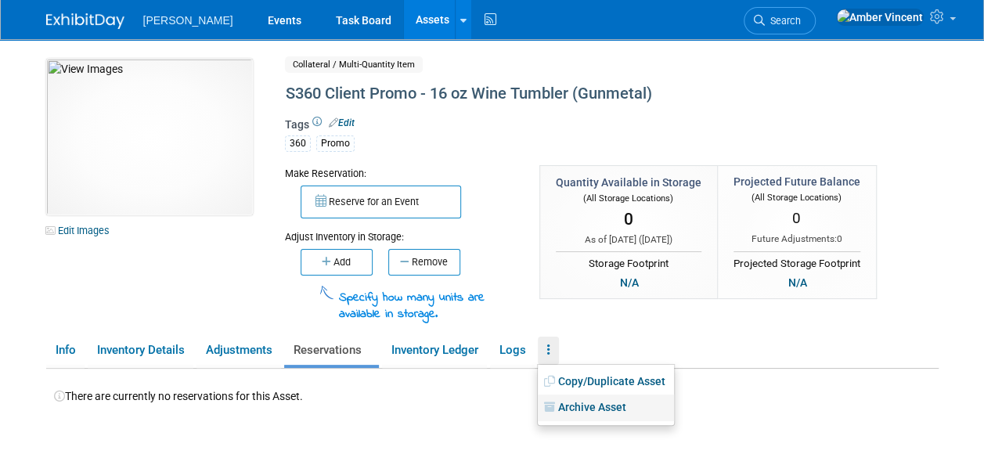
click at [619, 410] on link "Archive Asset" at bounding box center [606, 408] width 136 height 27
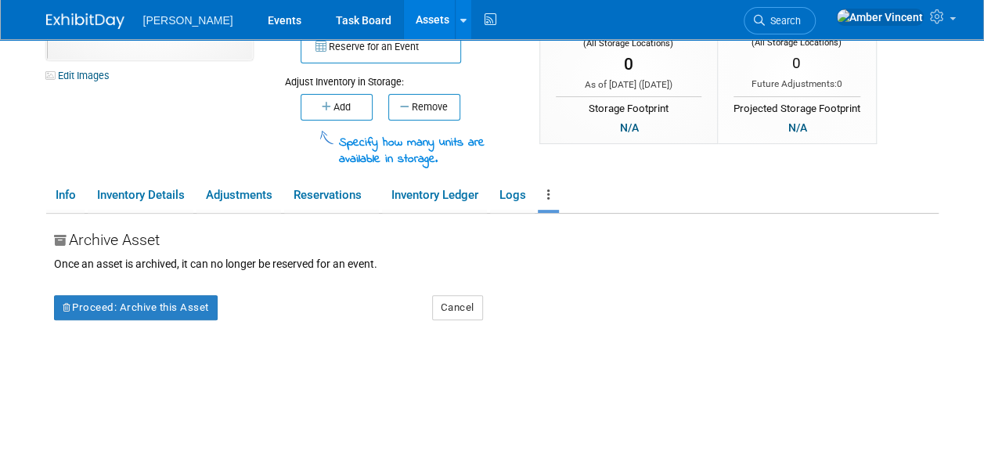
scroll to position [157, 0]
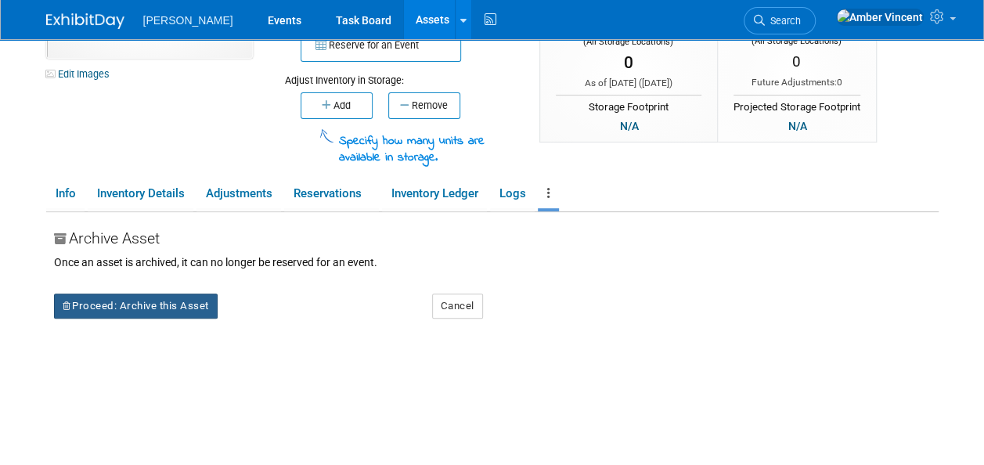
click at [197, 309] on button "Proceed: Archive this Asset" at bounding box center [136, 306] width 164 height 25
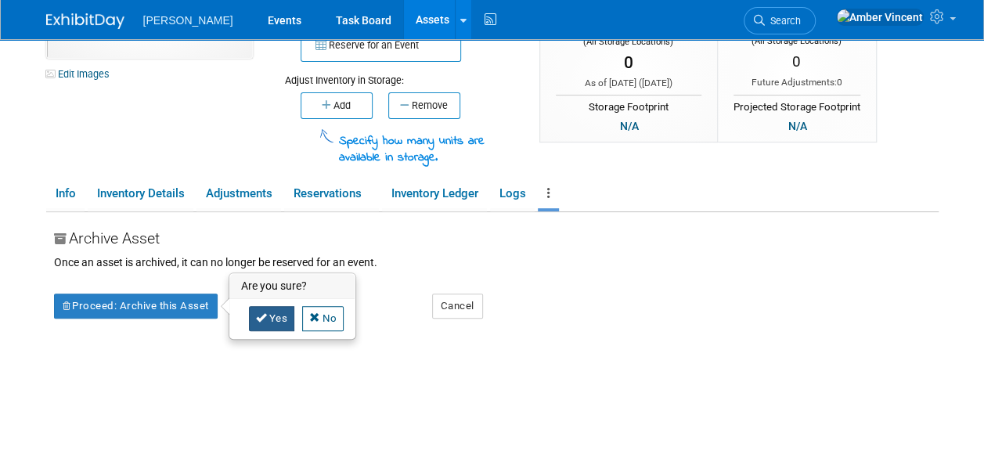
click at [262, 312] on icon at bounding box center [261, 317] width 11 height 10
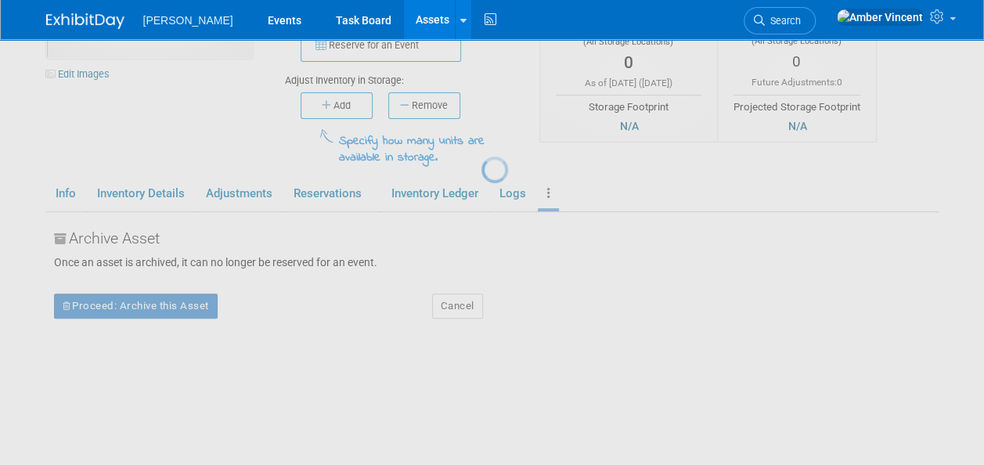
scroll to position [135, 0]
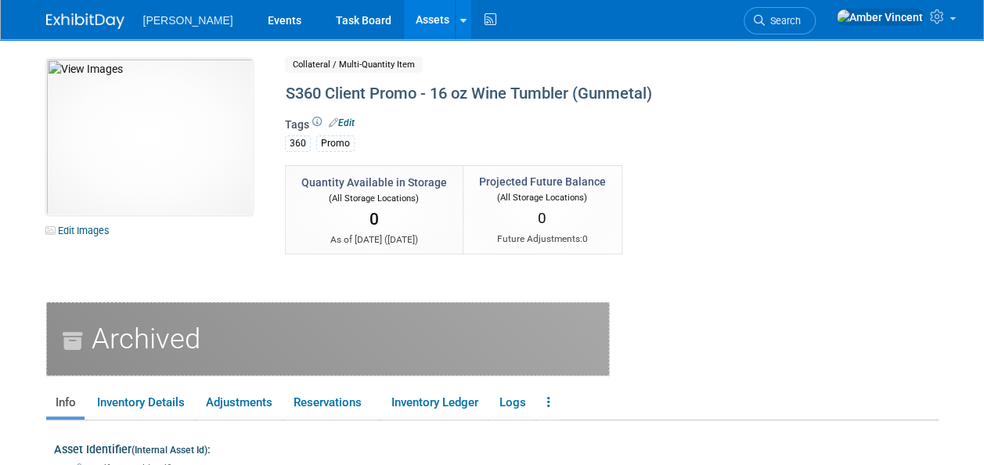
click at [404, 19] on link "Assets" at bounding box center [432, 19] width 57 height 39
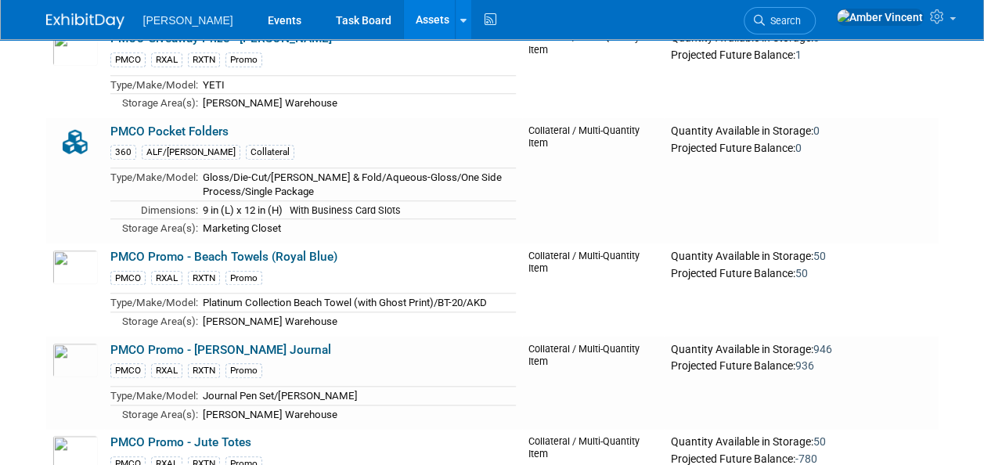
scroll to position [4073, 0]
